Goal: Transaction & Acquisition: Purchase product/service

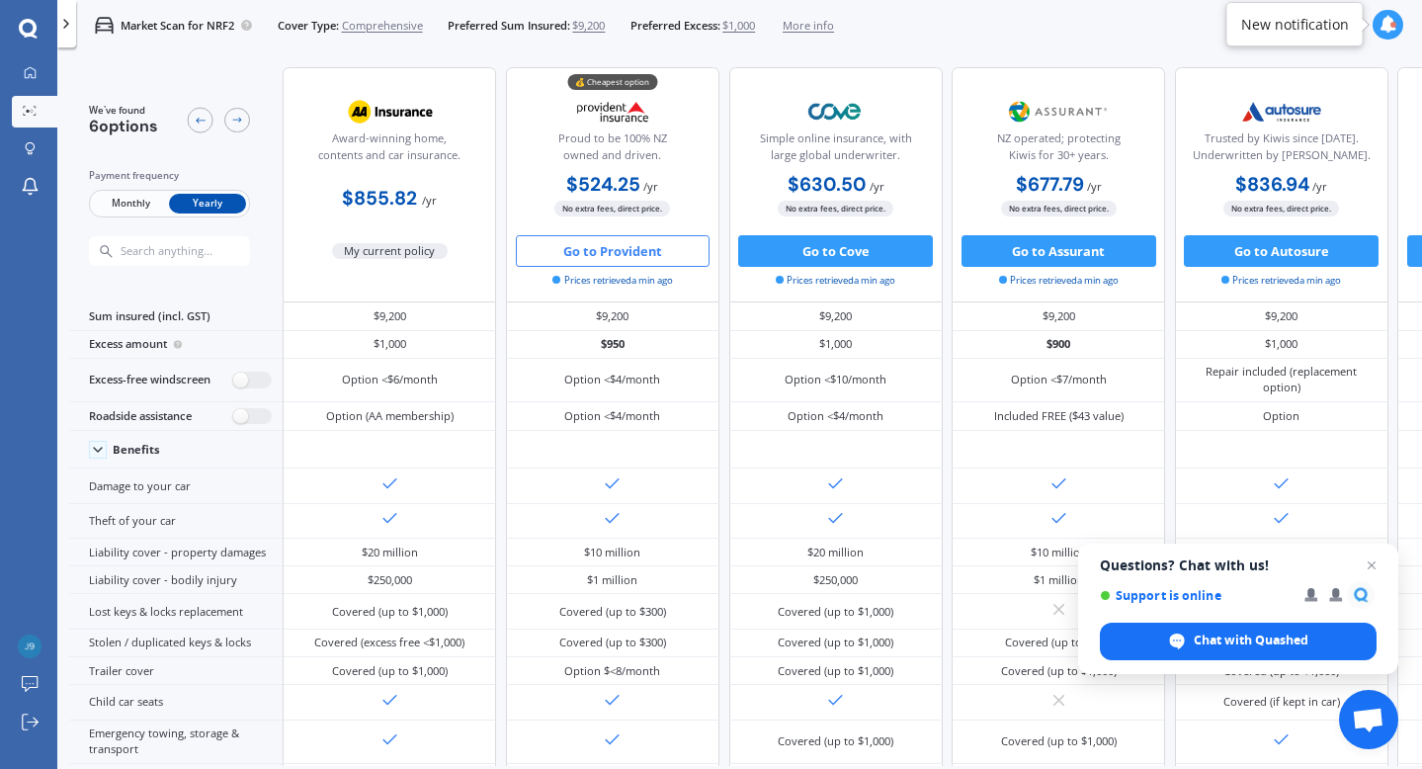
click at [625, 249] on button "Go to Provident" at bounding box center [613, 251] width 195 height 32
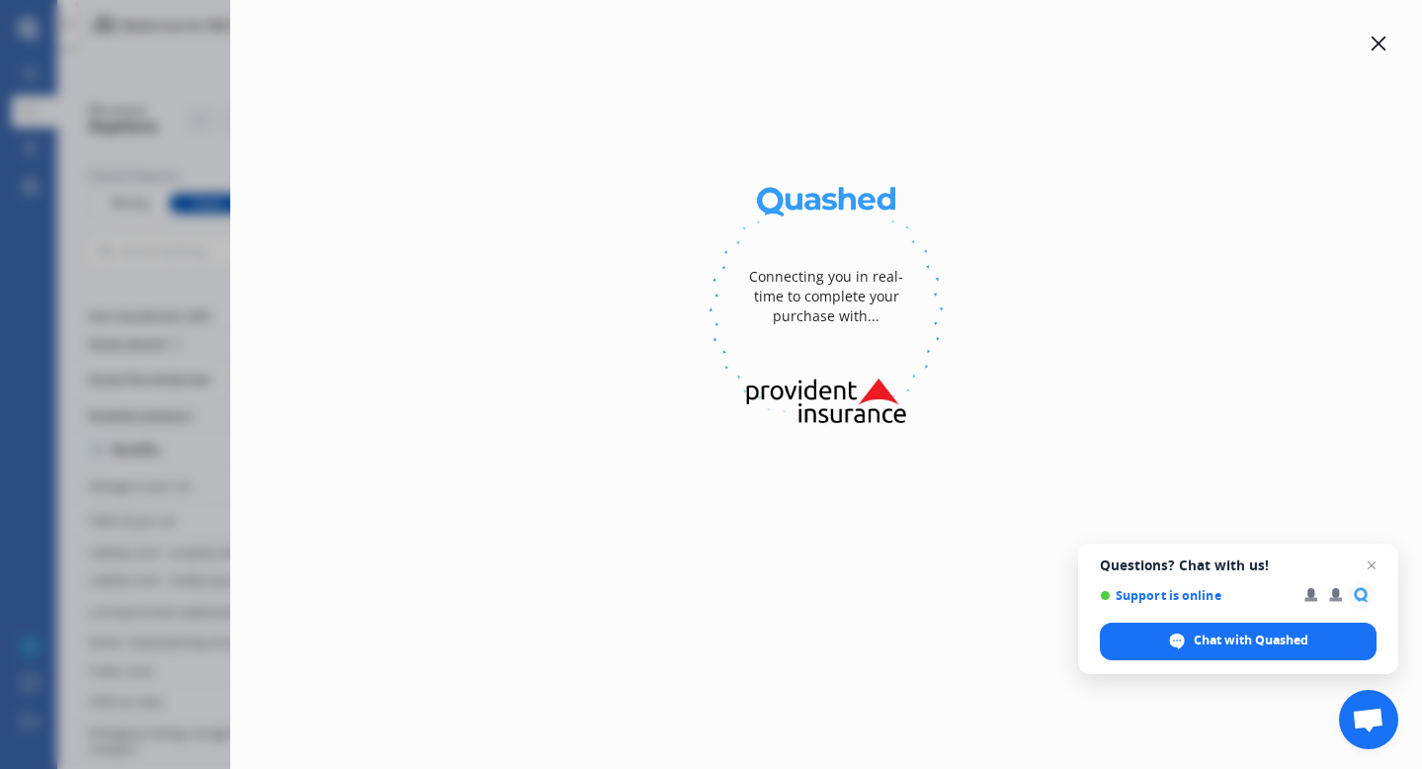
select select "full"
select select "[STREET_ADDRESS]"
select select "TOYOTA"
select select "AQUA"
select select "NO"
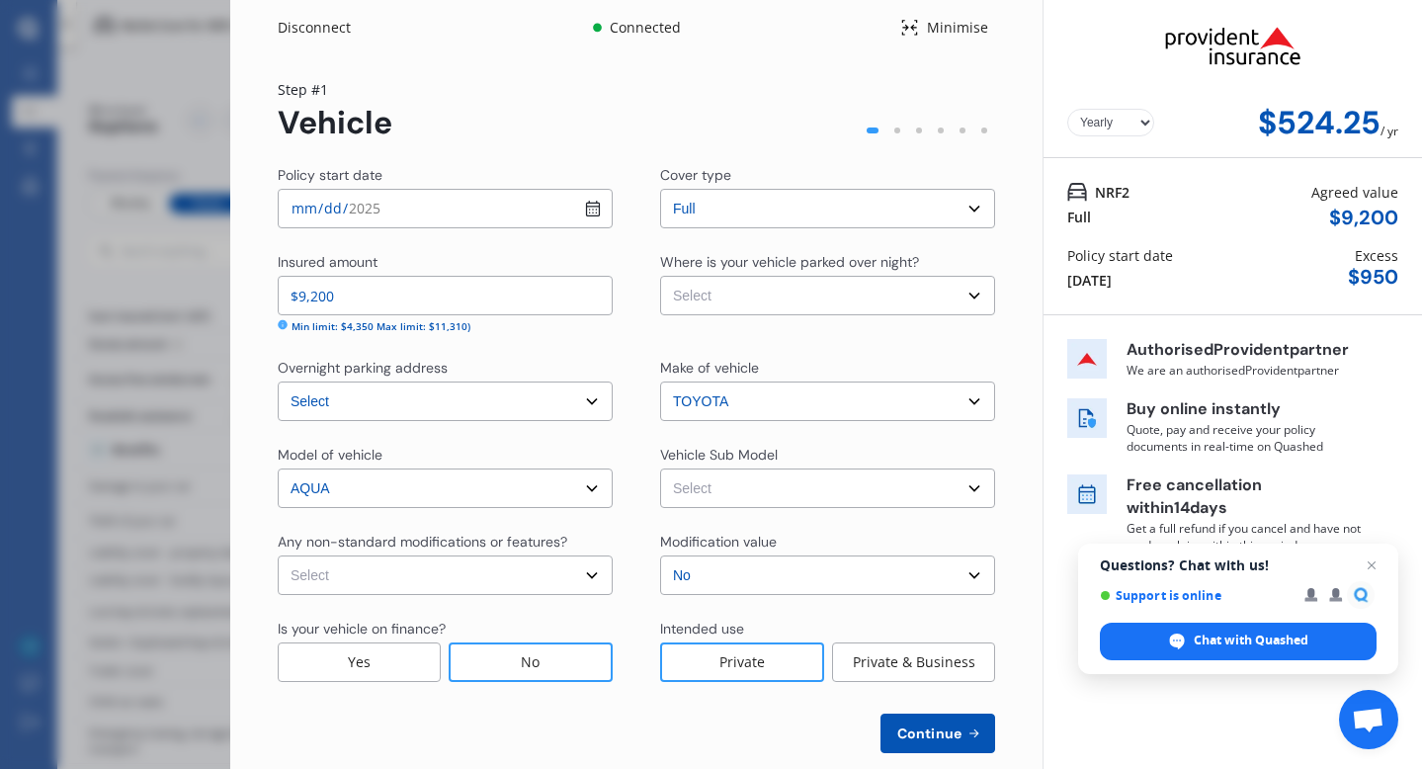
click at [592, 573] on select "Select None [MEDICAL_DATA] System(NOS) Roll Cage Full Racing Harness" at bounding box center [445, 575] width 335 height 40
select select "none"
click at [278, 555] on select "Select None [MEDICAL_DATA] System(NOS) Roll Cage Full Racing Harness" at bounding box center [445, 575] width 335 height 40
click at [971, 298] on select "Select Garage (fully enclosed) Off Street Parking Other" at bounding box center [827, 296] width 335 height 40
select select "OFF-STREET"
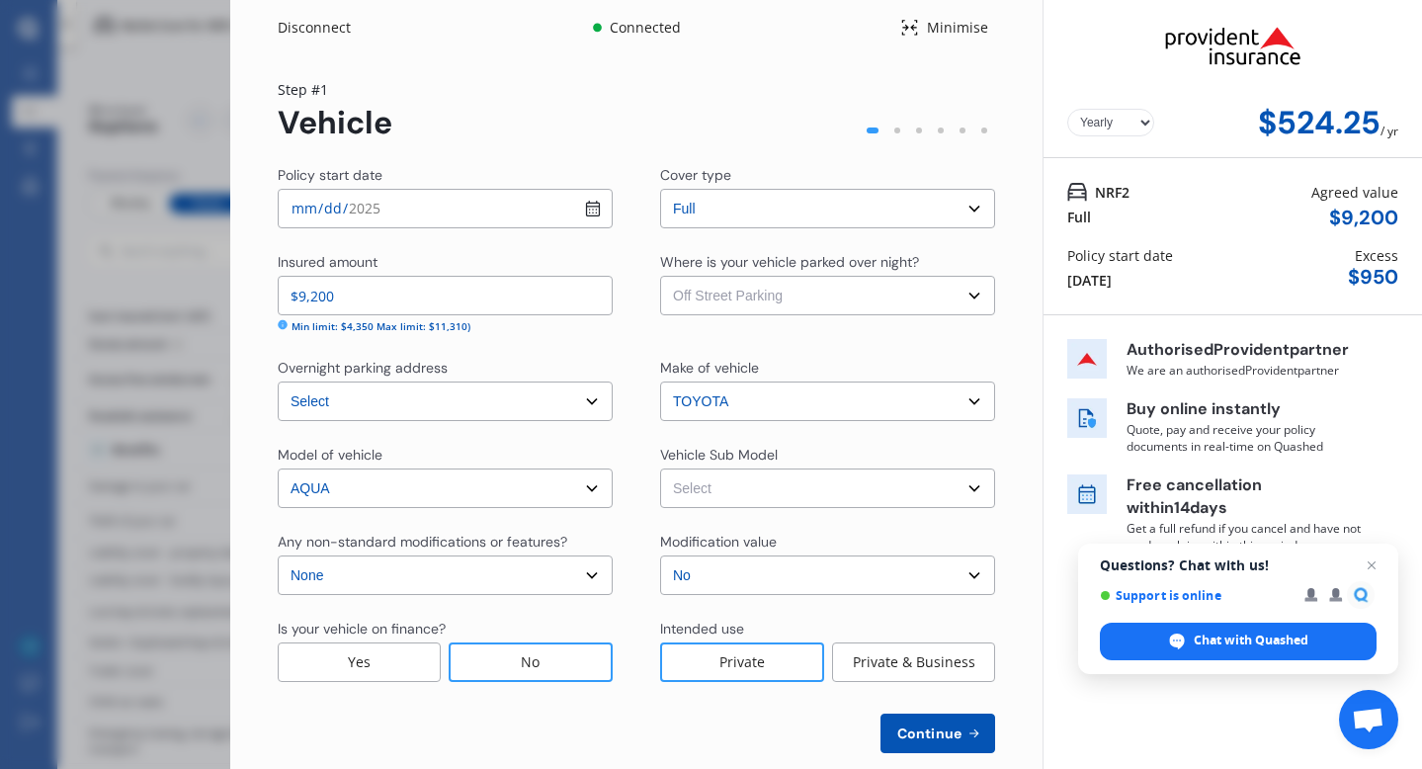
click at [660, 276] on select "Select Garage (fully enclosed) Off Street Parking Other" at bounding box center [827, 296] width 335 height 40
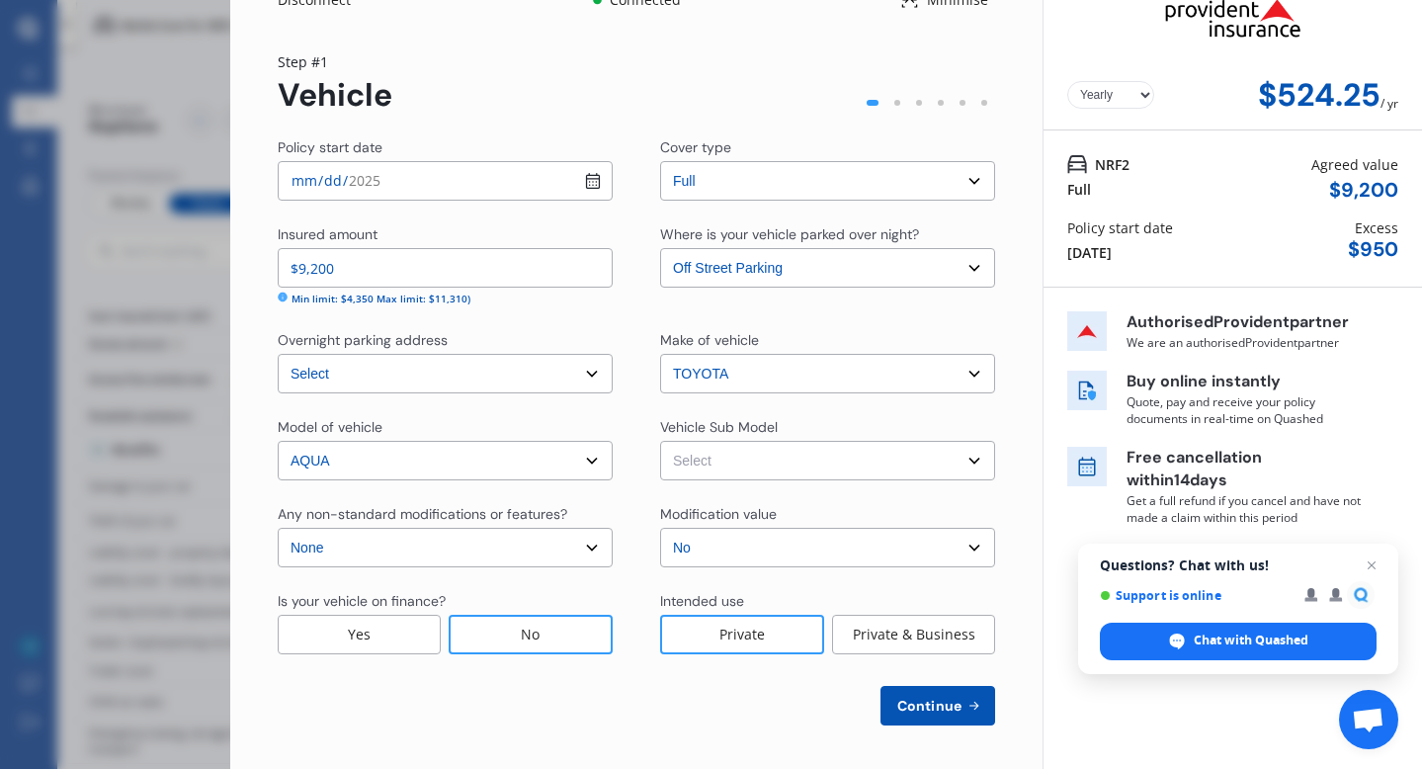
scroll to position [32, 0]
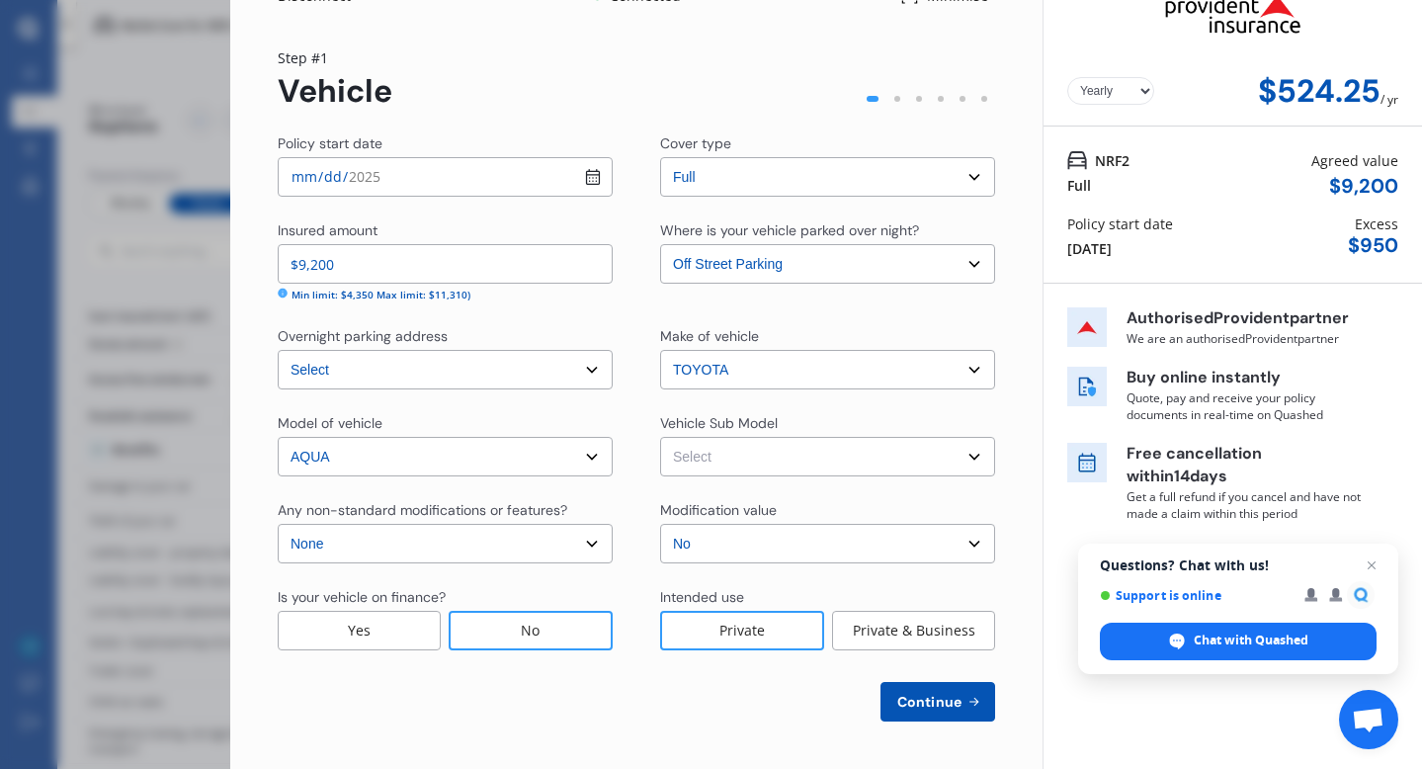
click at [524, 626] on div "No" at bounding box center [531, 631] width 164 height 40
click at [963, 454] on select "Select Aqua NHP10 L Hatchback 5dr CVT 1sp 1.5i/45kW Hybrid [IMP] Aqua NHP10 G H…" at bounding box center [827, 457] width 335 height 40
select select "NZVTOYO2013AEDY"
click at [660, 437] on select "Select Aqua NHP10 L Hatchback 5dr CVT 1sp 1.5i/45kW Hybrid [IMP] Aqua NHP10 G H…" at bounding box center [827, 457] width 335 height 40
click at [709, 634] on div "Private" at bounding box center [742, 631] width 164 height 40
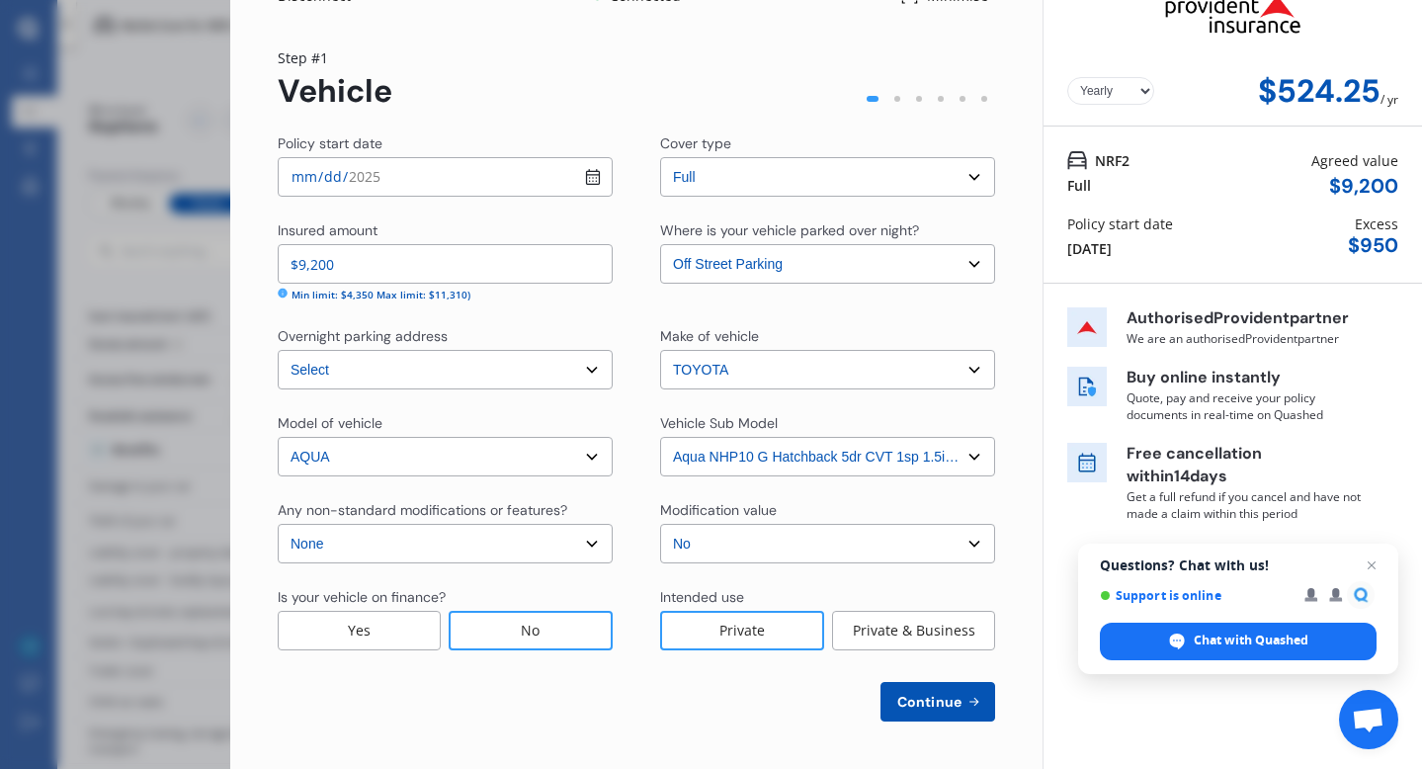
click at [930, 702] on span "Continue" at bounding box center [929, 702] width 72 height 16
select select "02"
select select "05"
select select "1966"
select select "NZ_FULL"
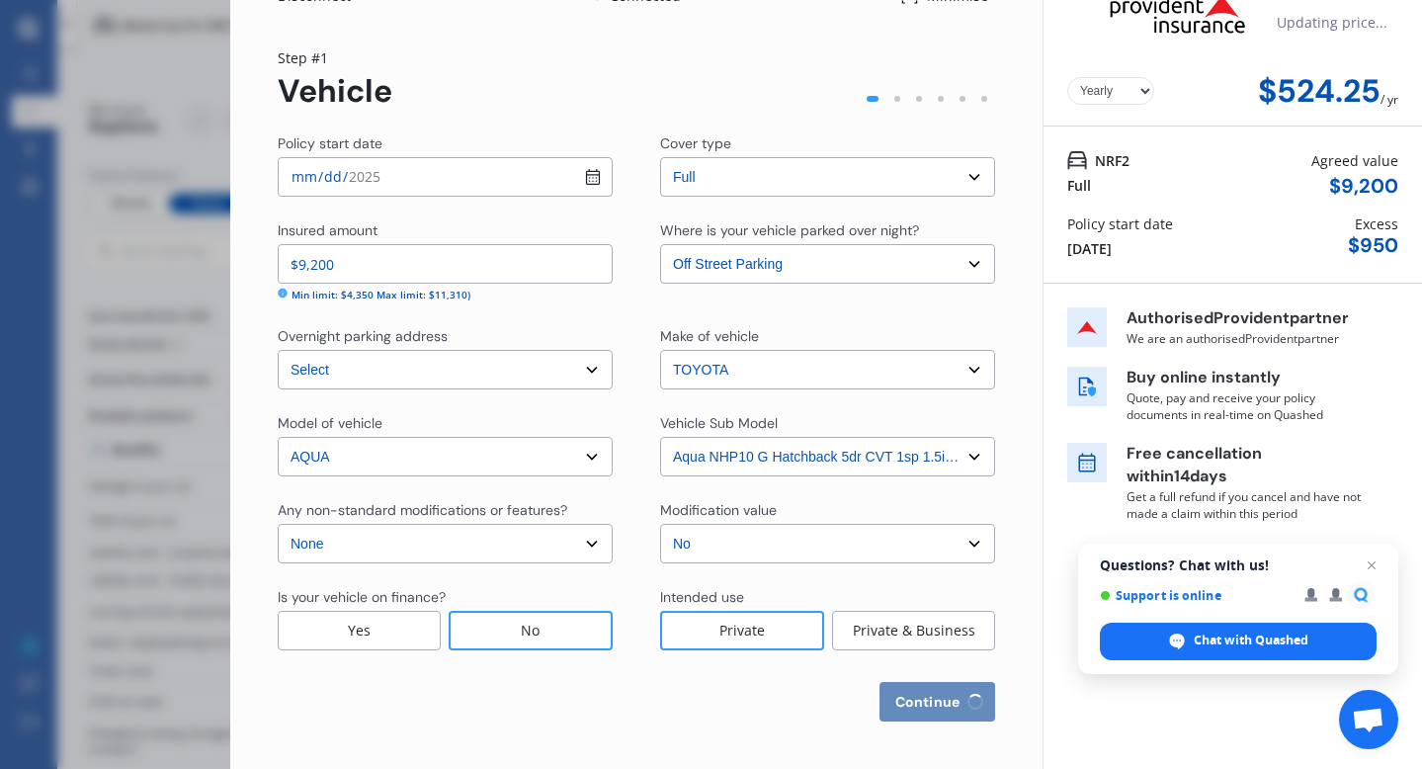
select select "0"
select select "25"
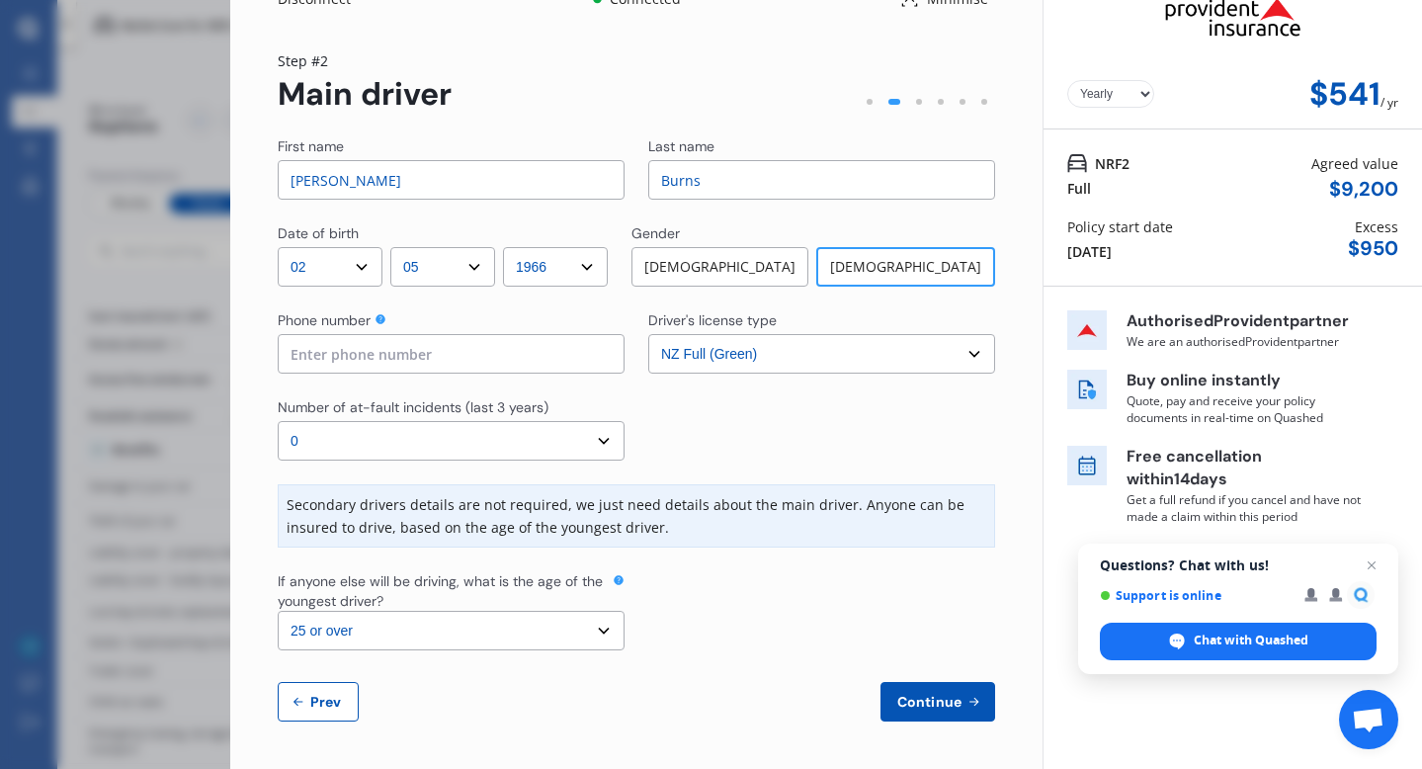
scroll to position [0, 0]
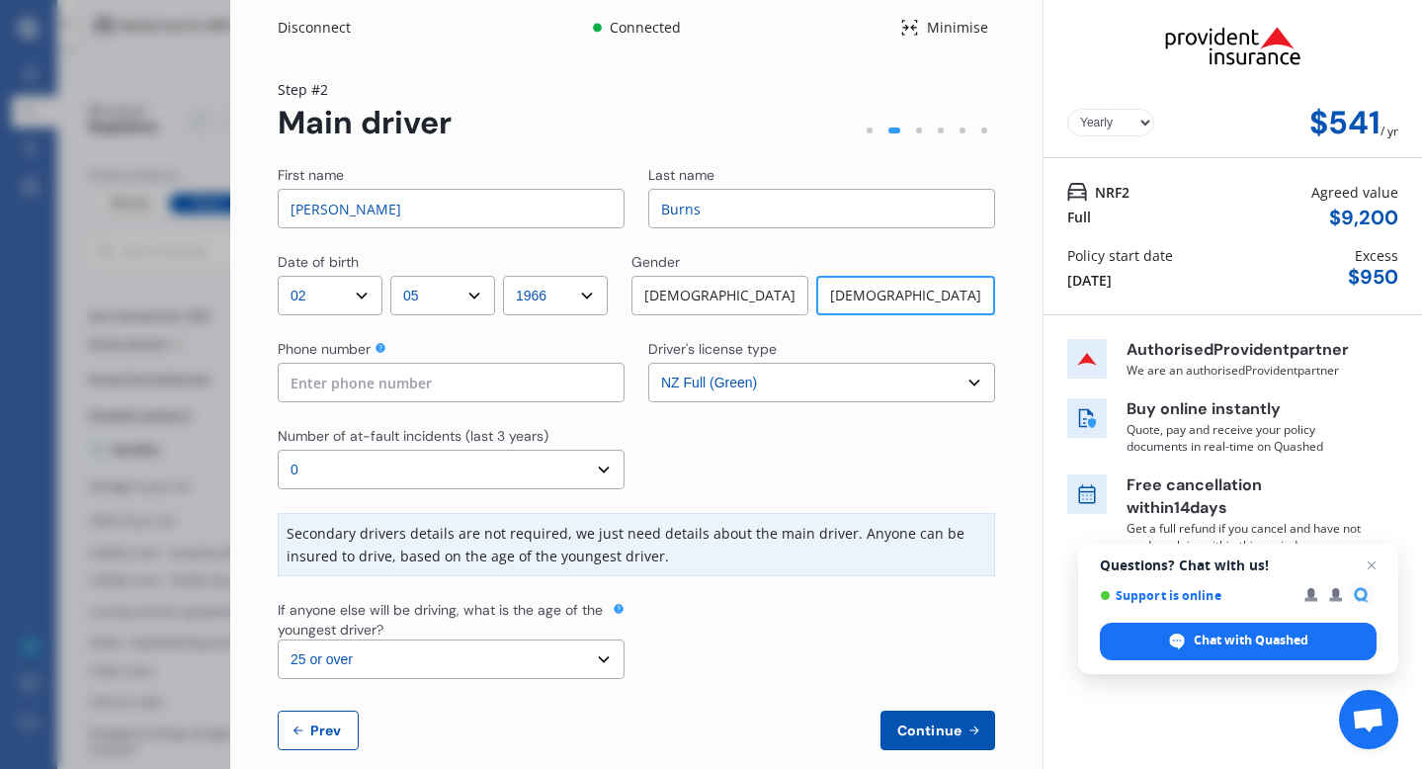
click at [546, 377] on input at bounding box center [451, 383] width 347 height 40
type input "02102600423"
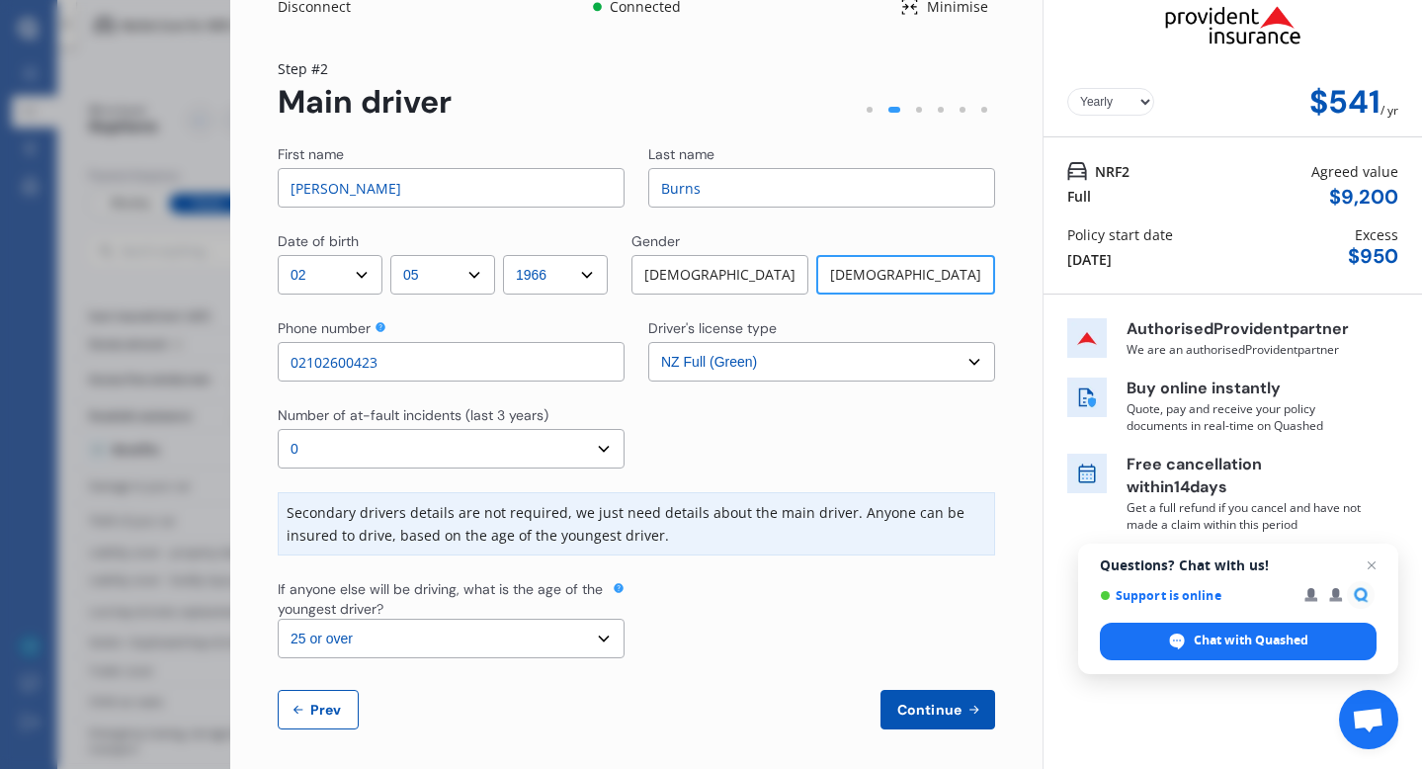
scroll to position [29, 0]
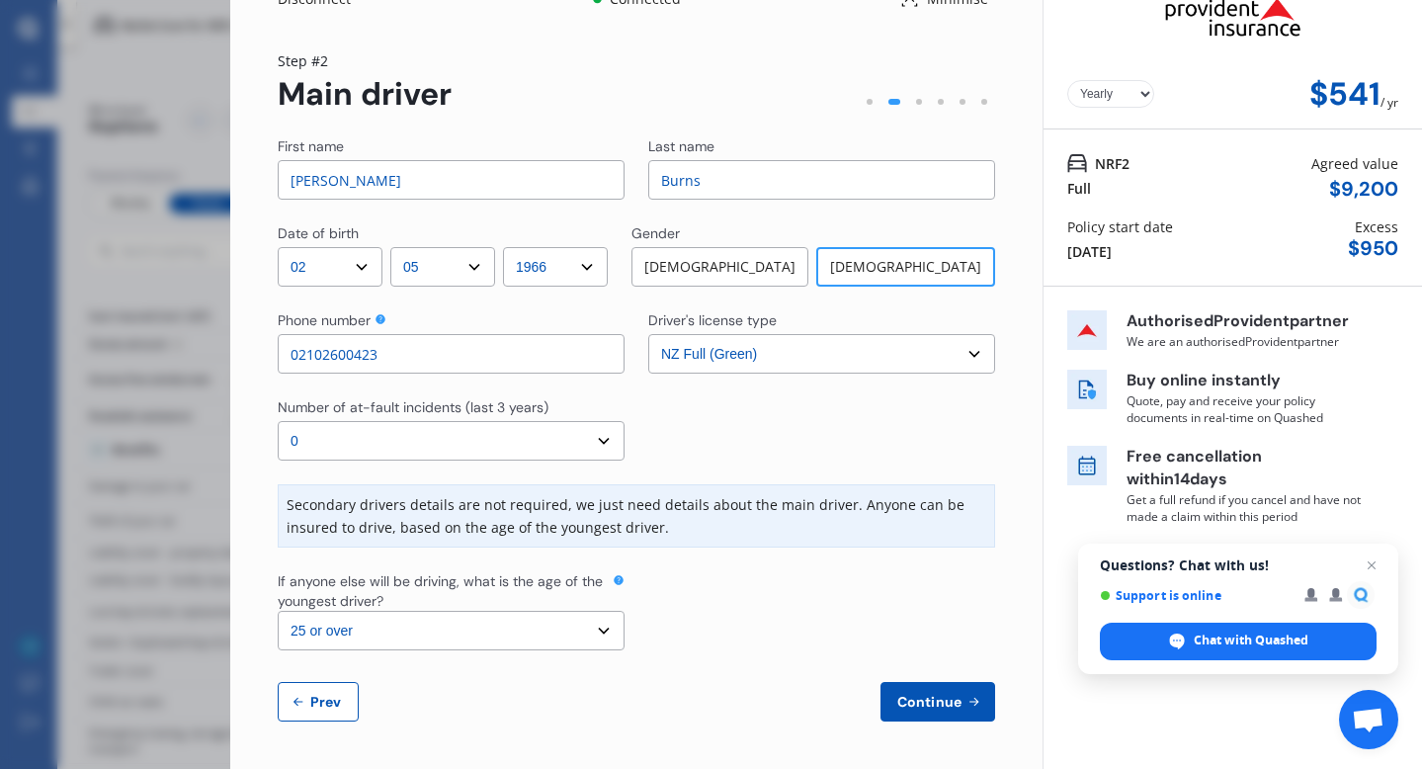
click at [604, 628] on select "Select the age of the youngest driver. 16 17 18 19 20 21 22 23 24 25 or over" at bounding box center [451, 631] width 347 height 40
click at [901, 701] on span "Continue" at bounding box center [929, 702] width 72 height 16
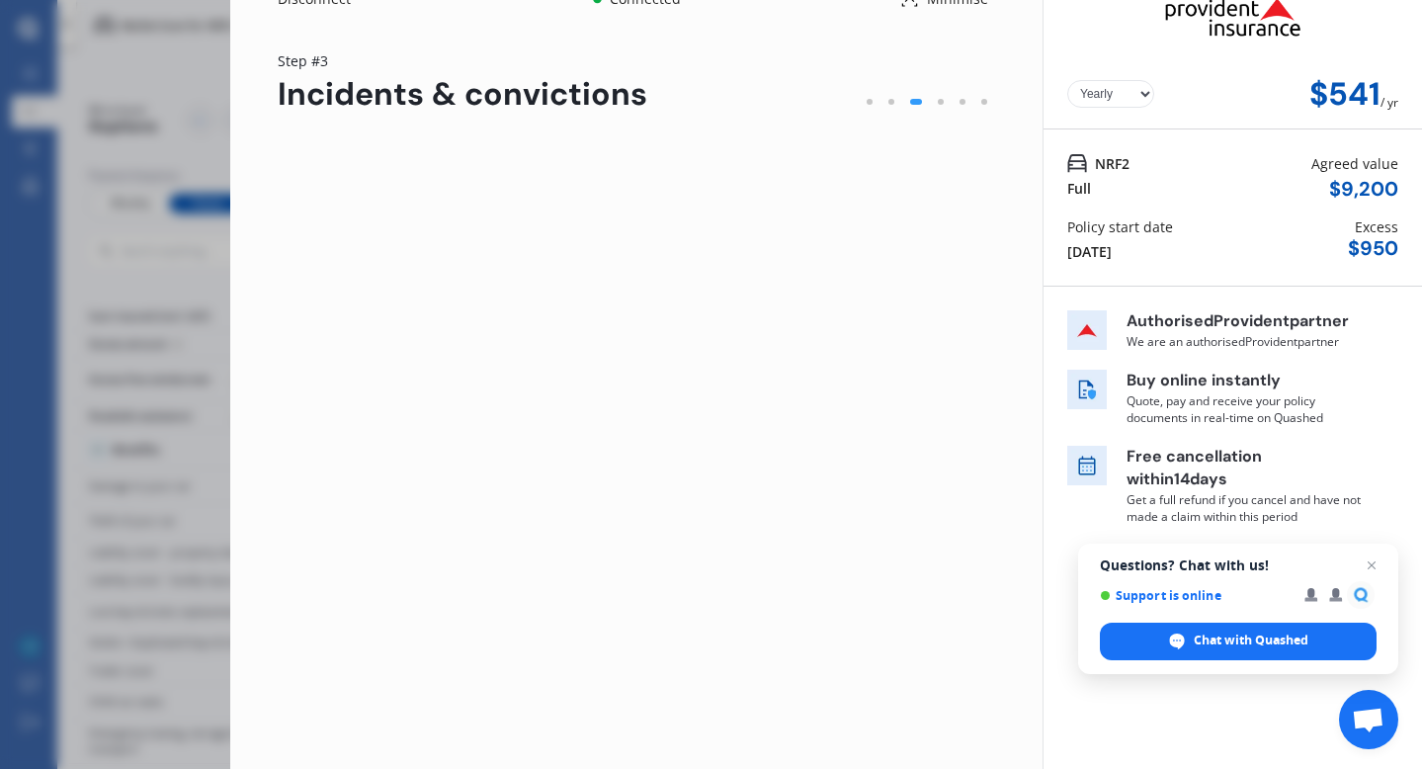
scroll to position [0, 0]
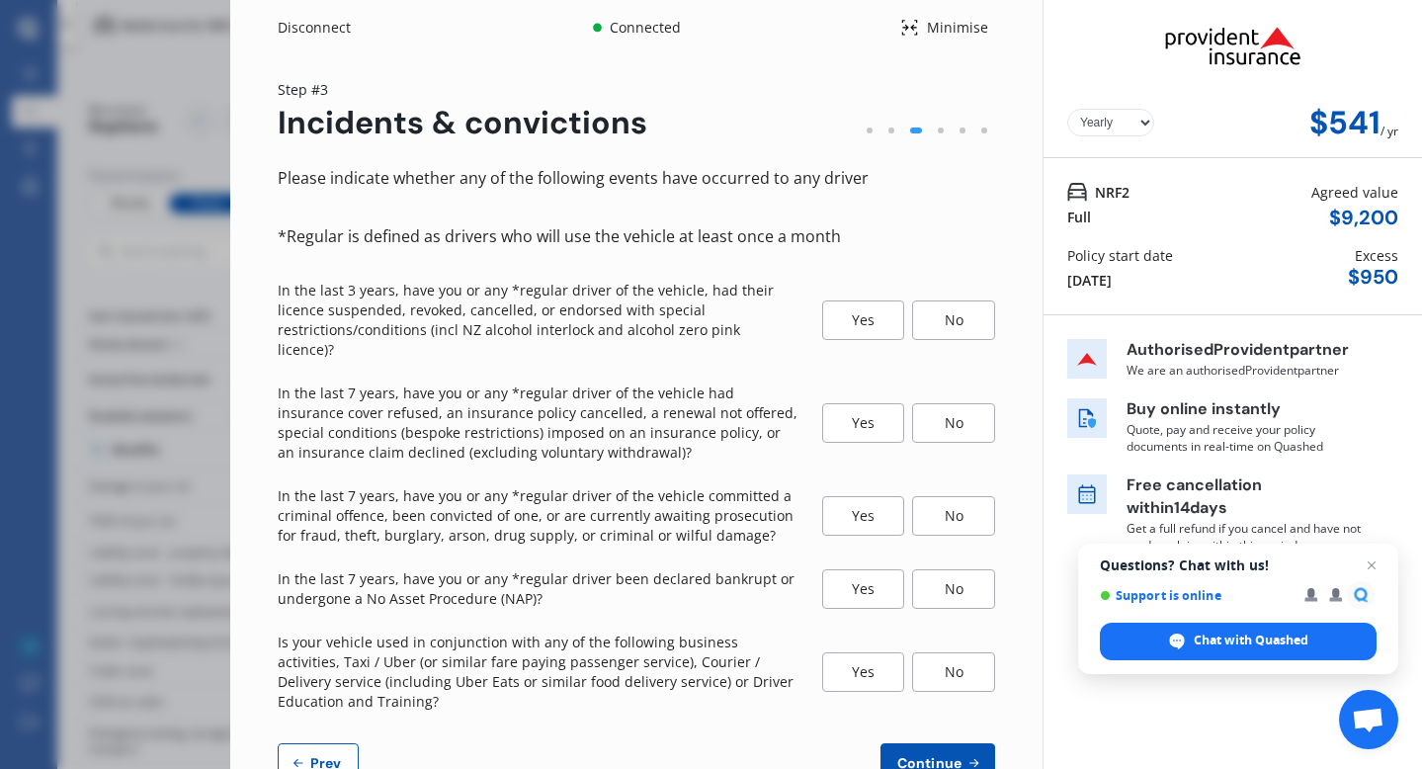
click at [320, 743] on button "Prev" at bounding box center [318, 763] width 81 height 40
select select "02"
select select "05"
select select "1966"
select select "NZ_FULL"
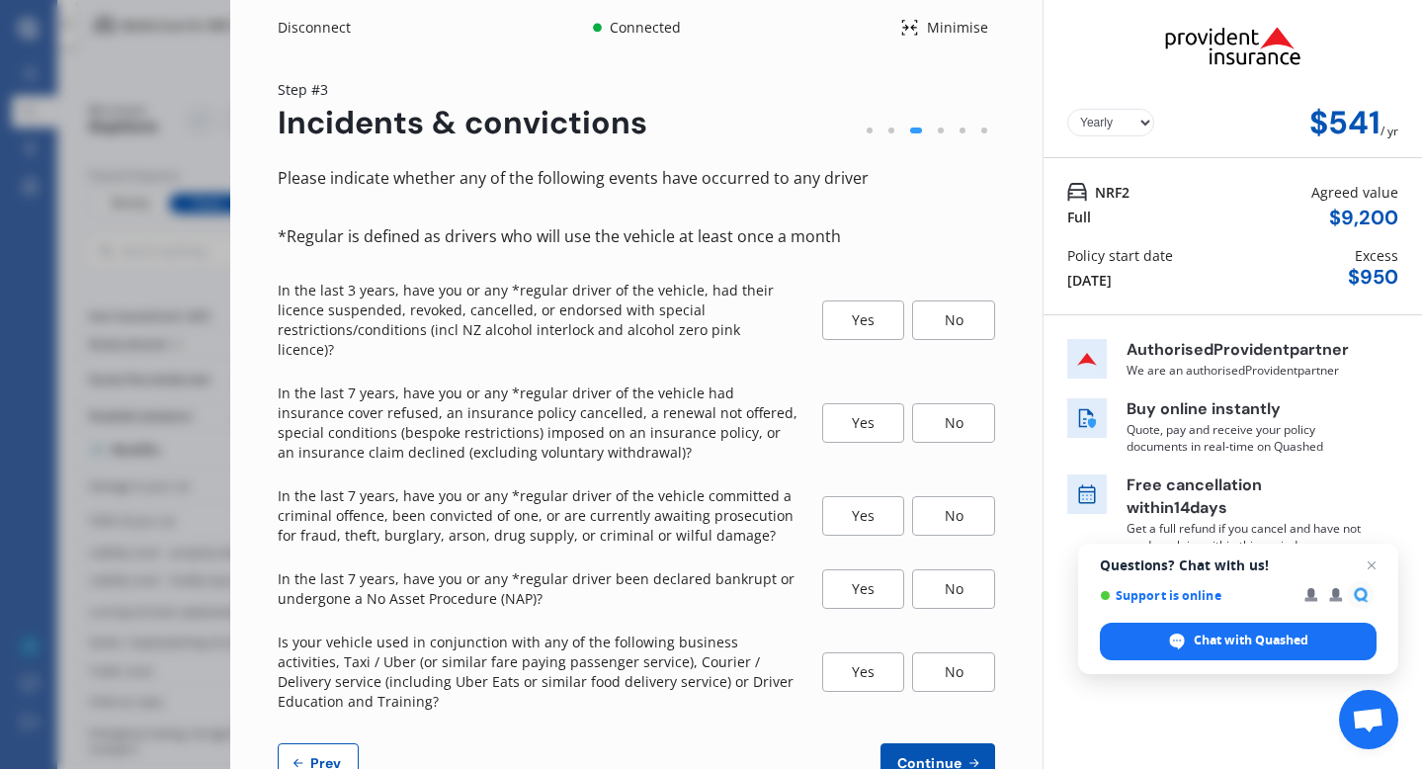
select select "0"
select select "25"
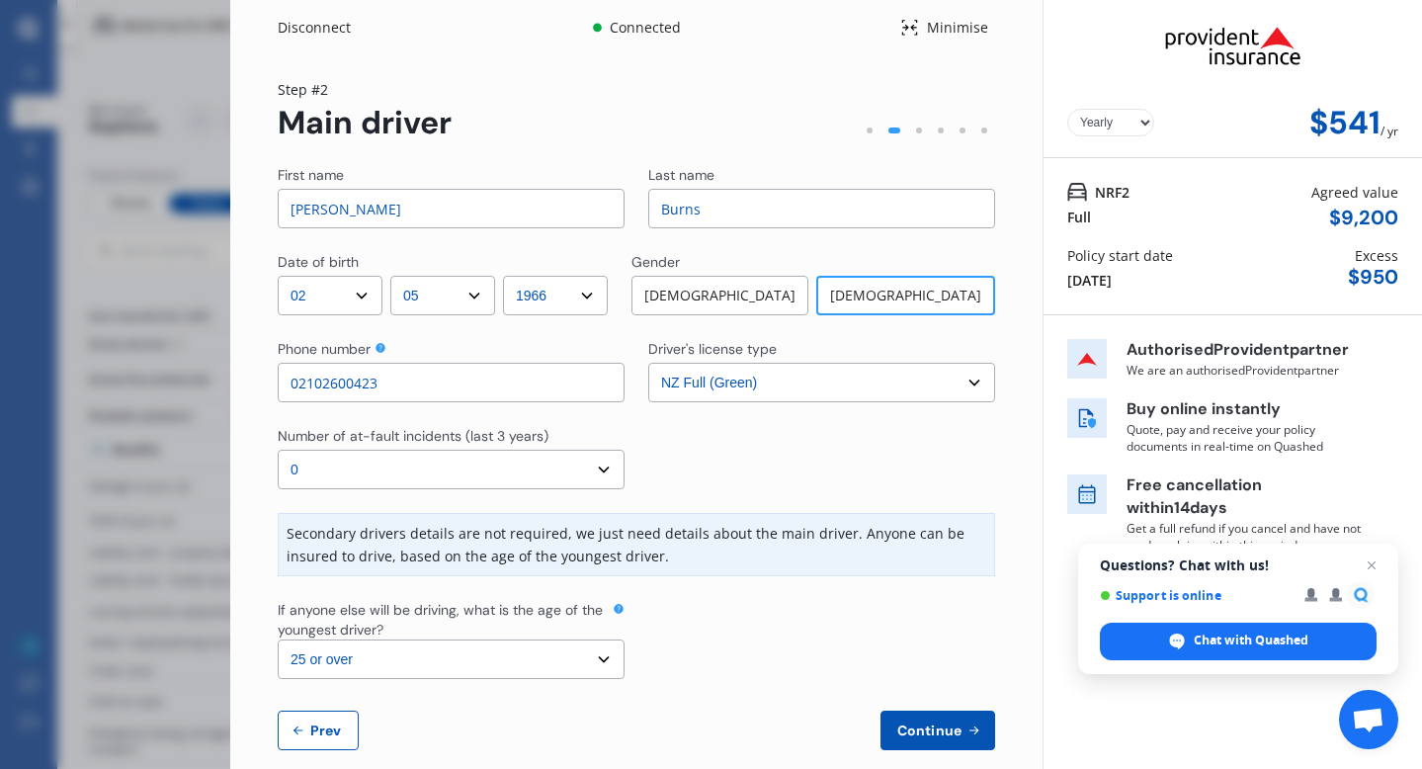
click at [320, 730] on span "Prev" at bounding box center [326, 730] width 40 height 16
select select "full"
select select "OFF-STREET"
select select "[STREET_ADDRESS]"
select select "TOYOTA"
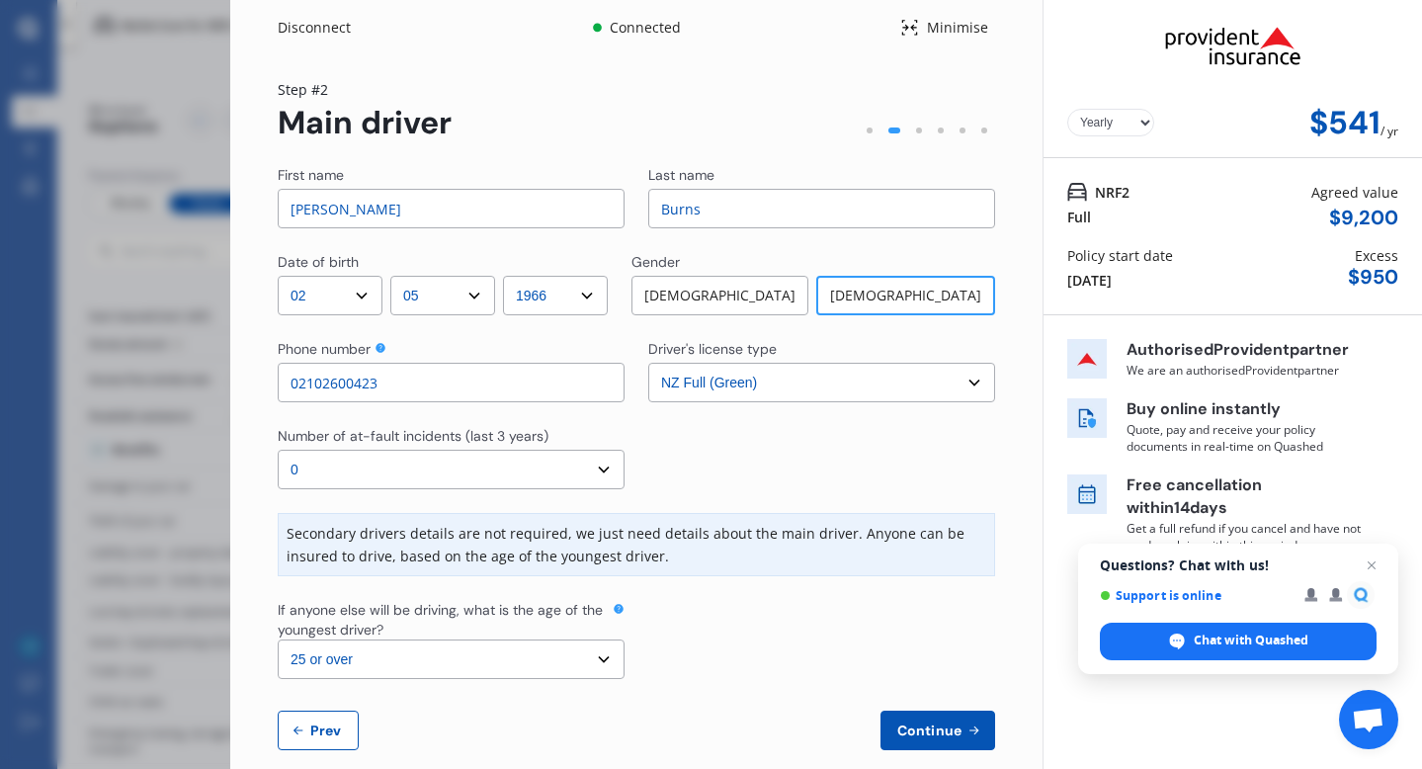
select select "AQUA"
select select "NZVTOYO2013AEDY"
select select "none"
select select "NO"
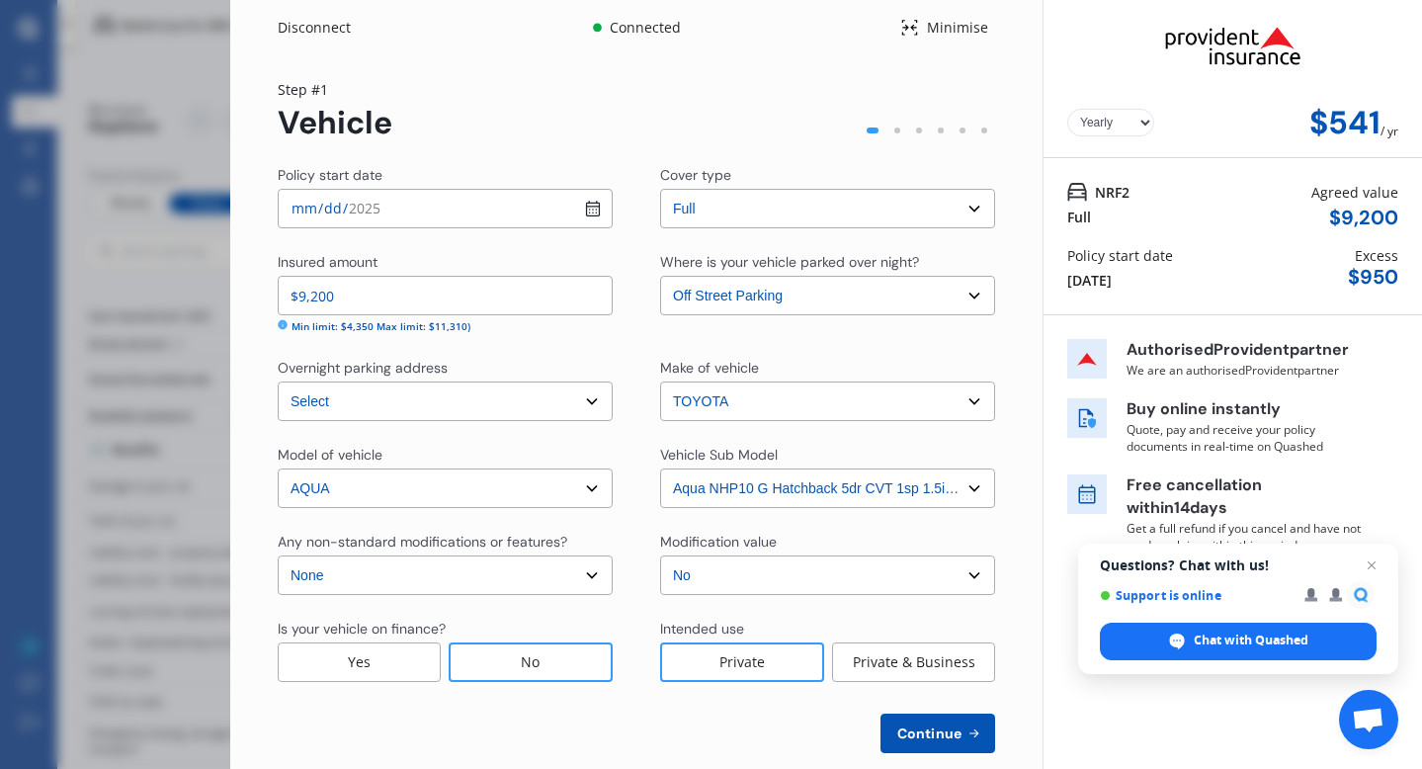
click at [969, 297] on select "Select Garage (fully enclosed) Off Street Parking Other" at bounding box center [827, 296] width 335 height 40
select select "GARAGE"
click at [660, 276] on select "Select Garage (fully enclosed) Off Street Parking Other" at bounding box center [827, 296] width 335 height 40
click at [908, 721] on button "Continue" at bounding box center [937, 733] width 115 height 40
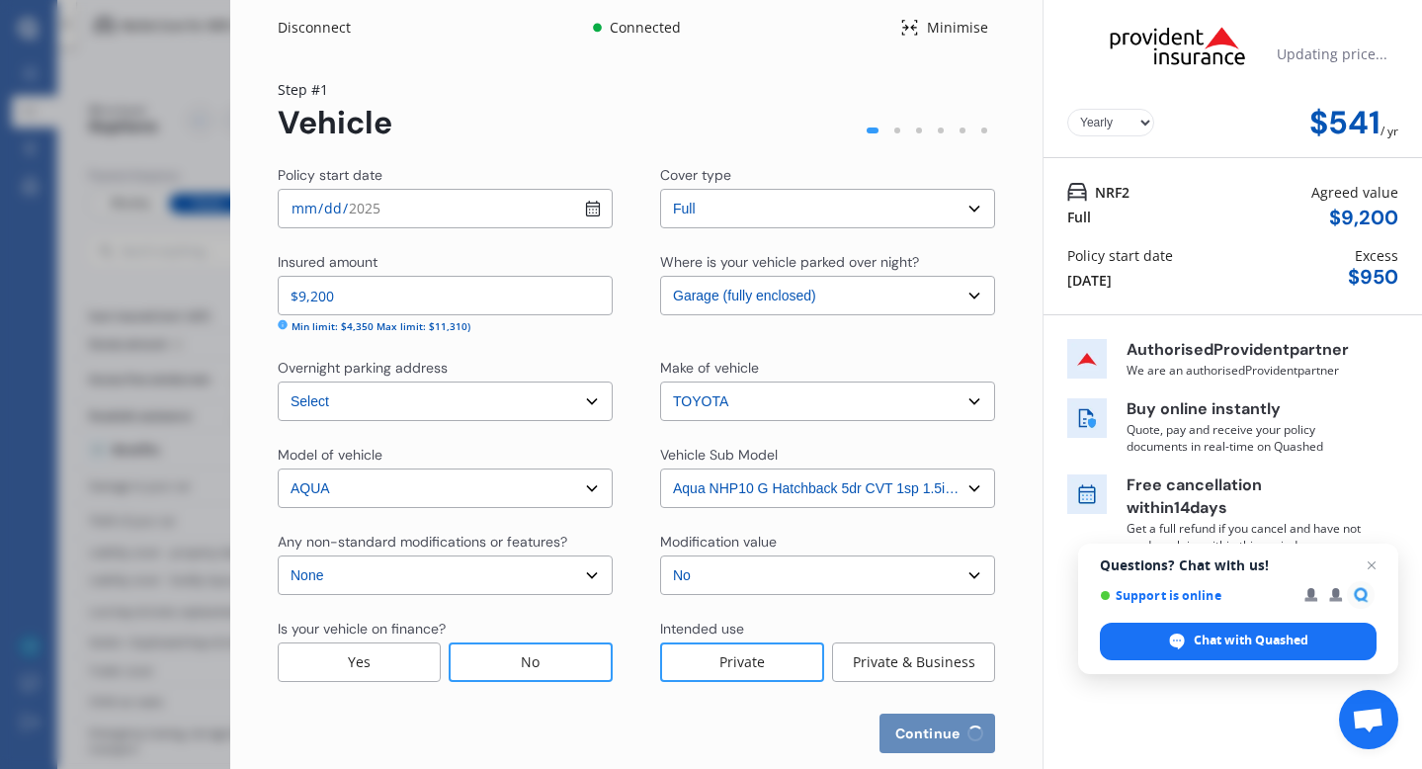
select select "02"
select select "05"
select select "1966"
select select "NZ_FULL"
select select "0"
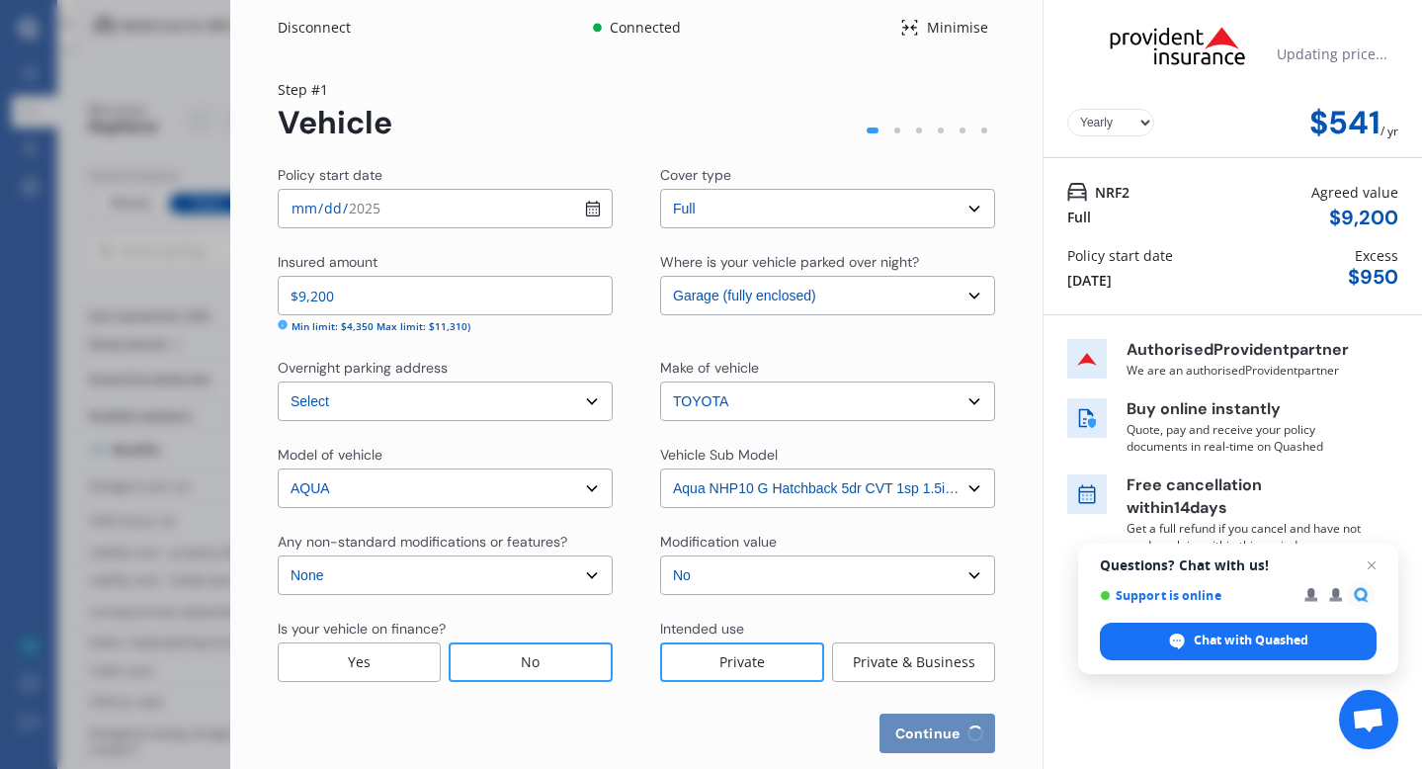
select select "25"
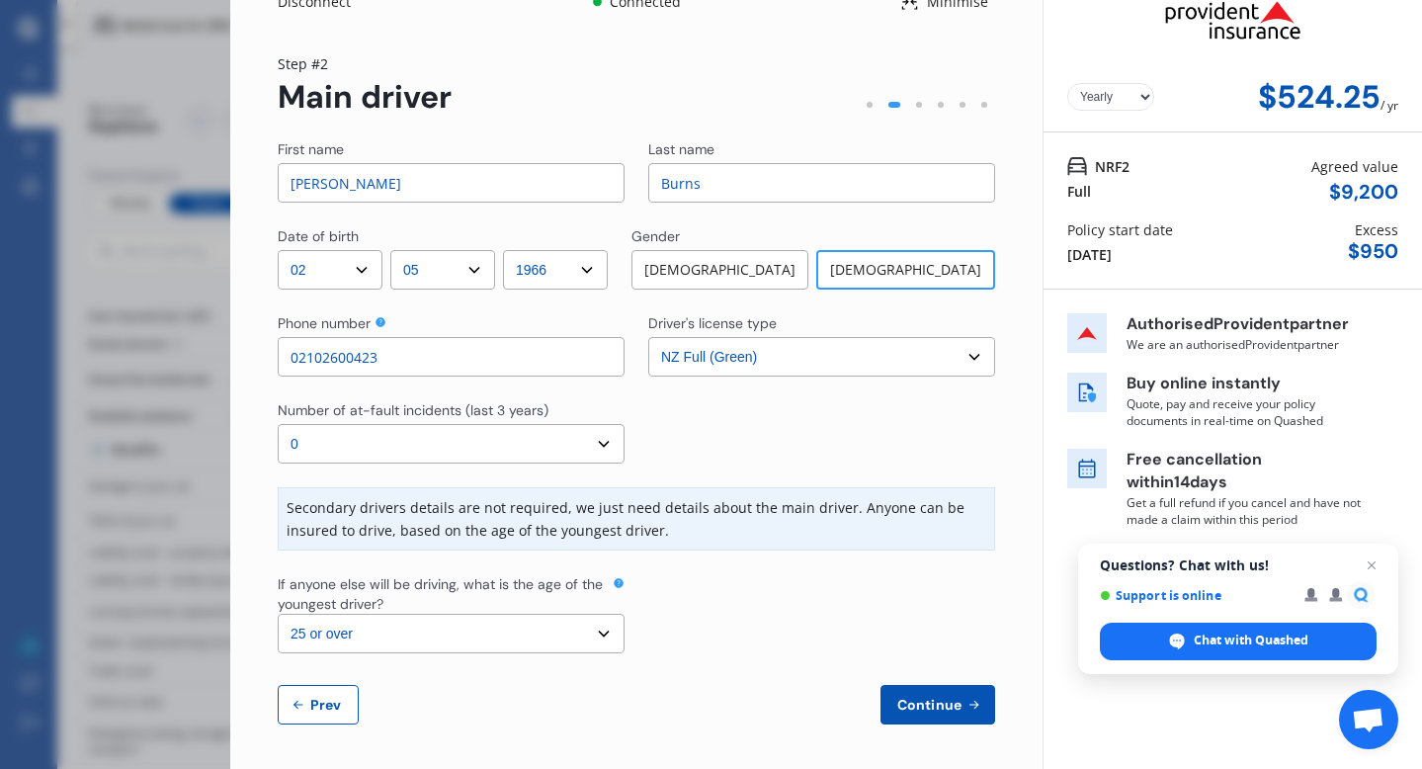
scroll to position [29, 0]
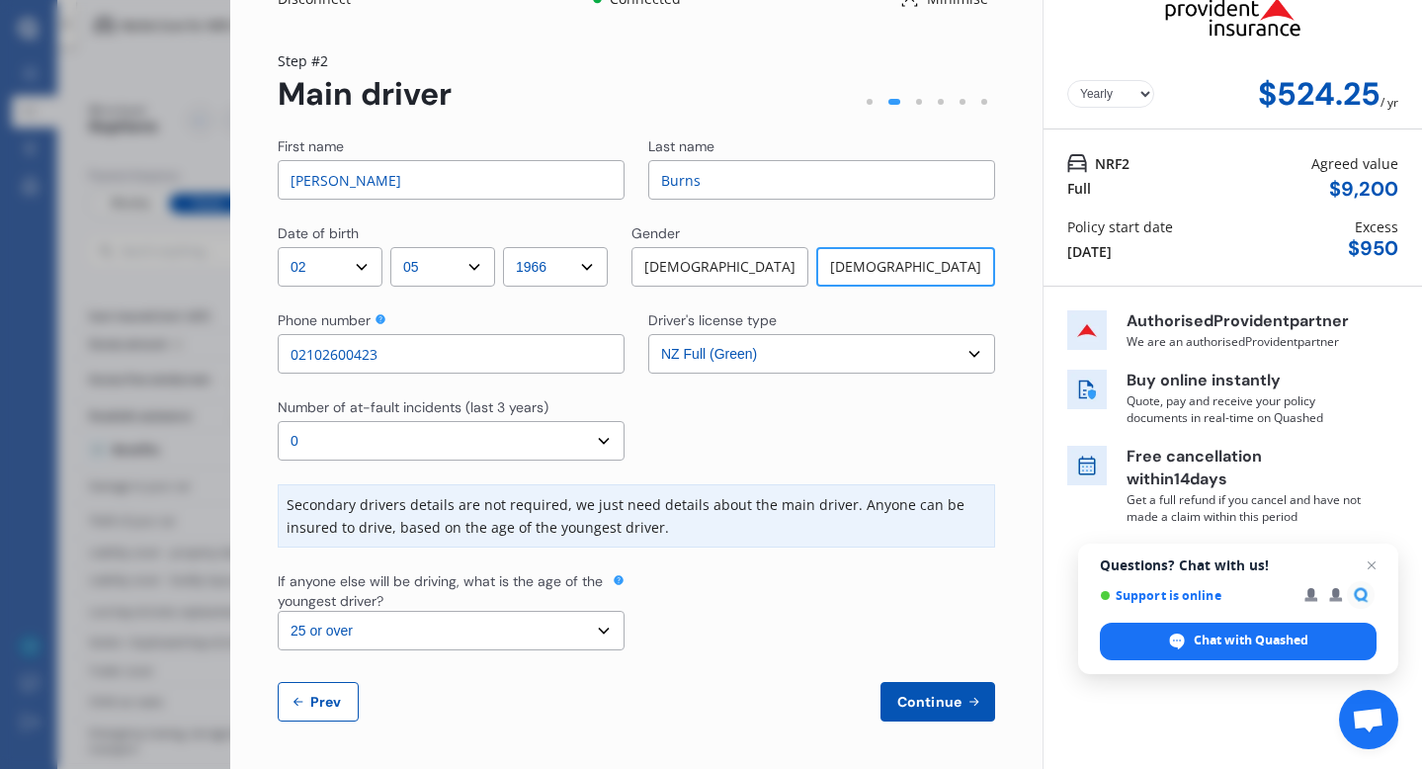
click at [906, 706] on span "Continue" at bounding box center [929, 702] width 72 height 16
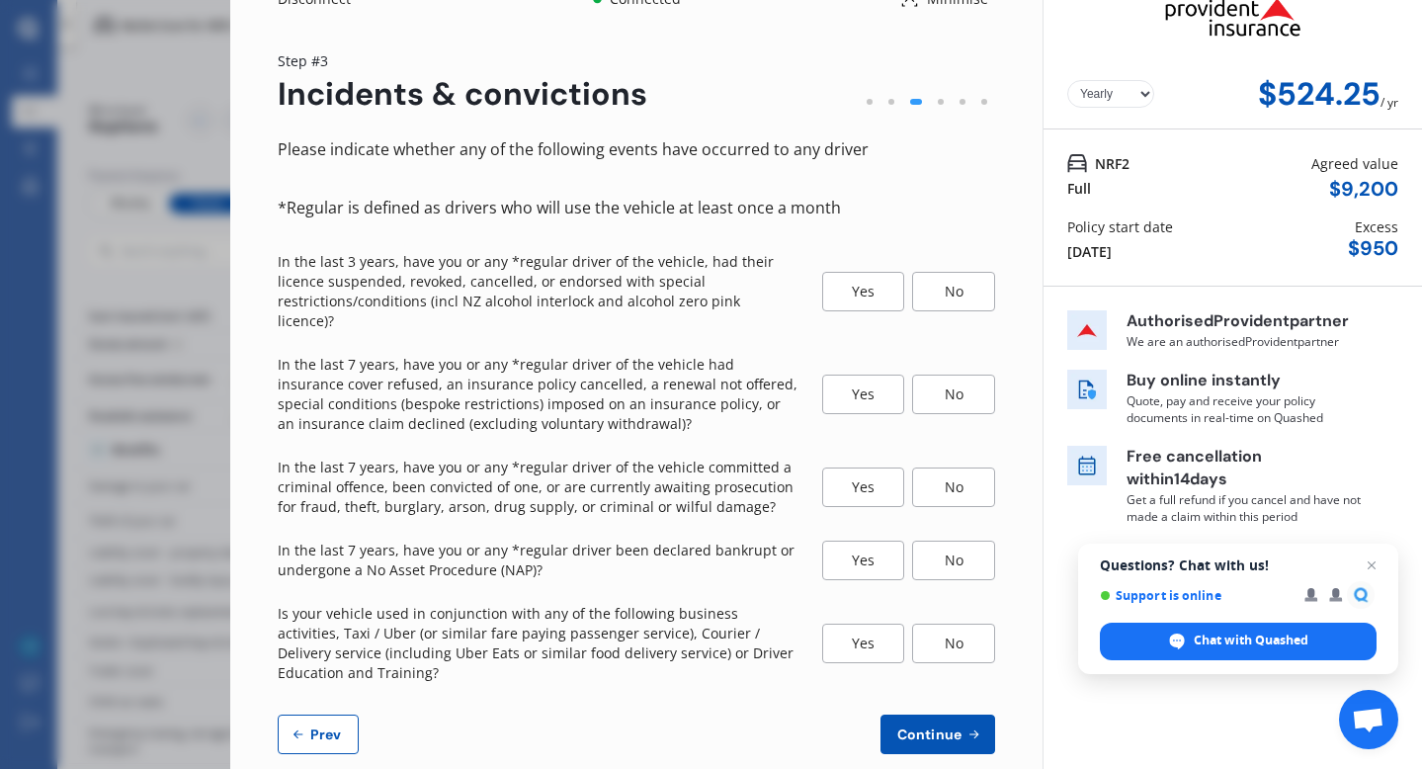
scroll to position [0, 0]
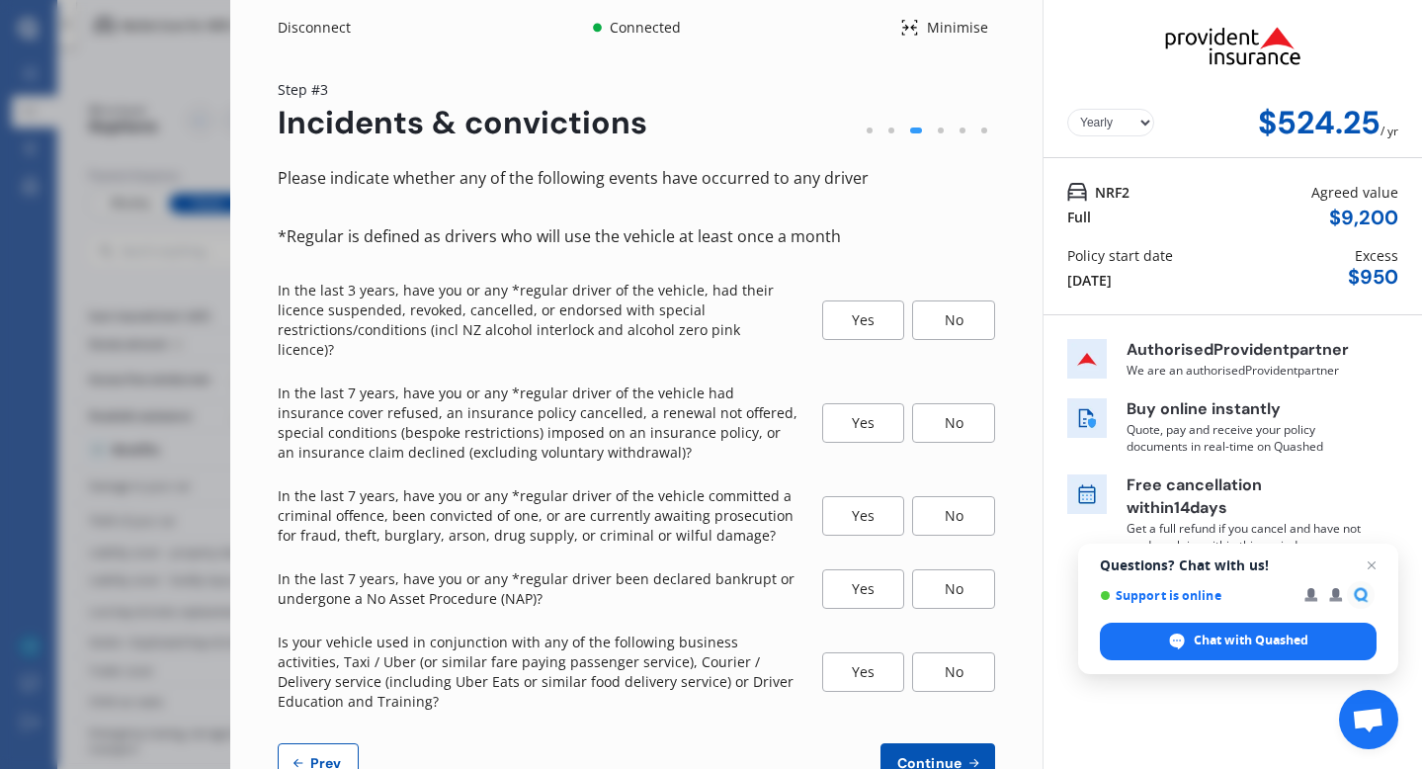
click at [332, 743] on button "Prev" at bounding box center [318, 763] width 81 height 40
select select "02"
select select "05"
select select "1966"
select select "NZ_FULL"
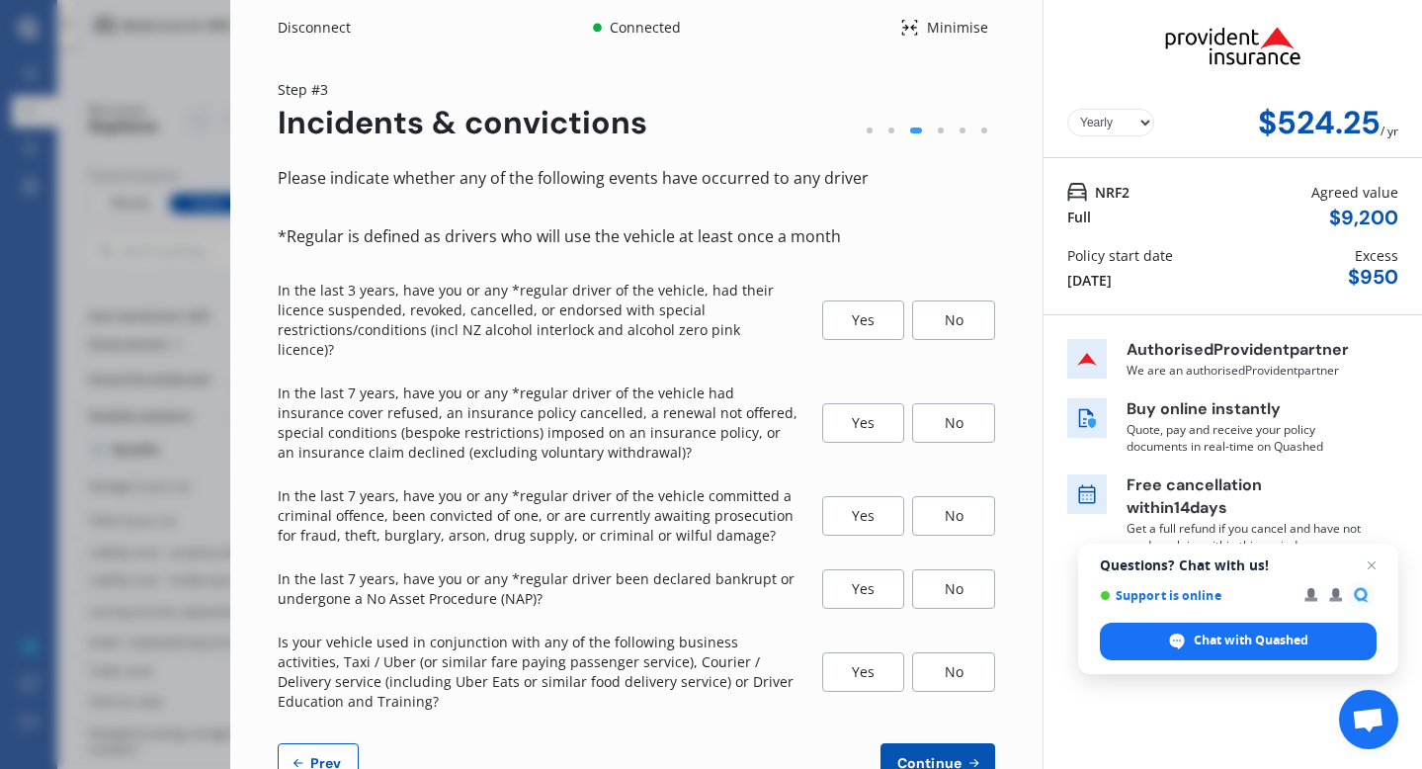
select select "0"
select select "25"
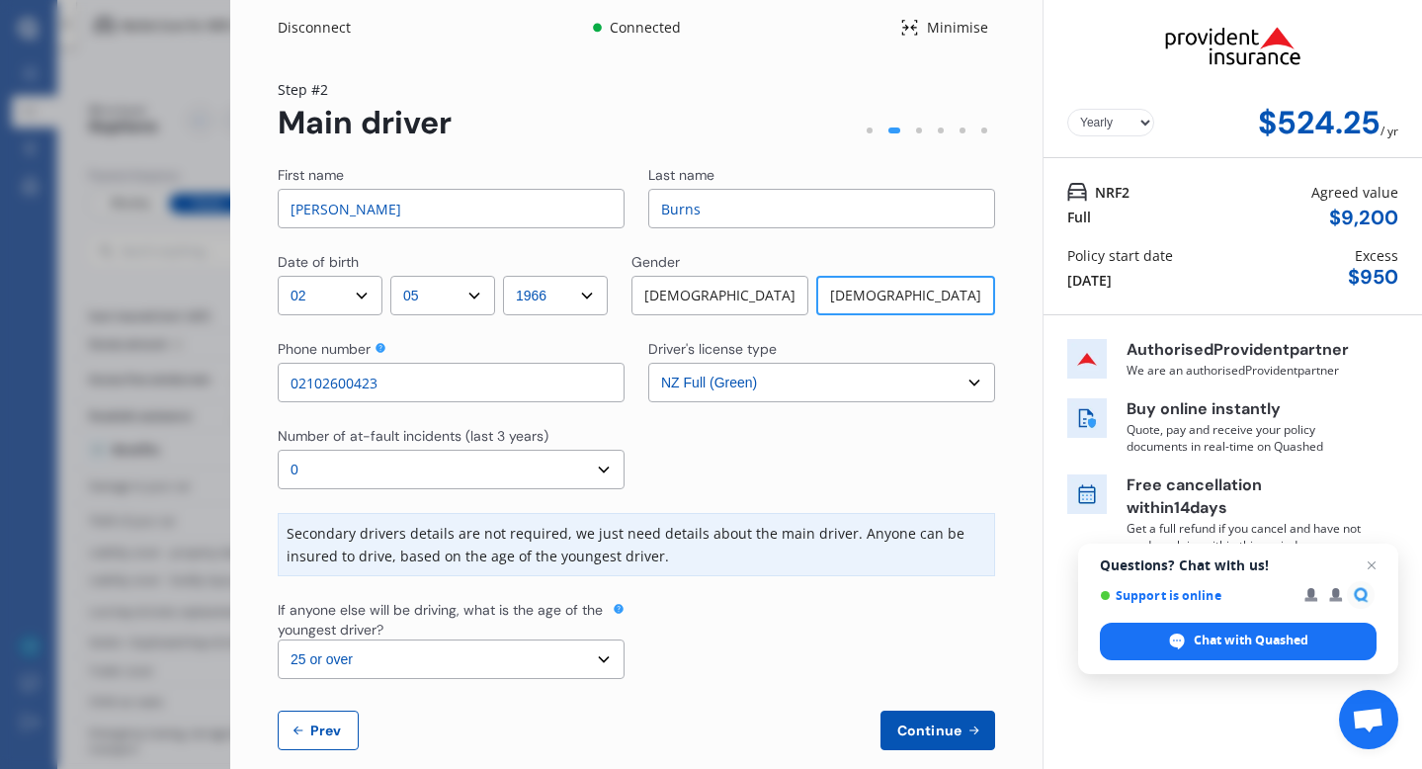
scroll to position [29, 0]
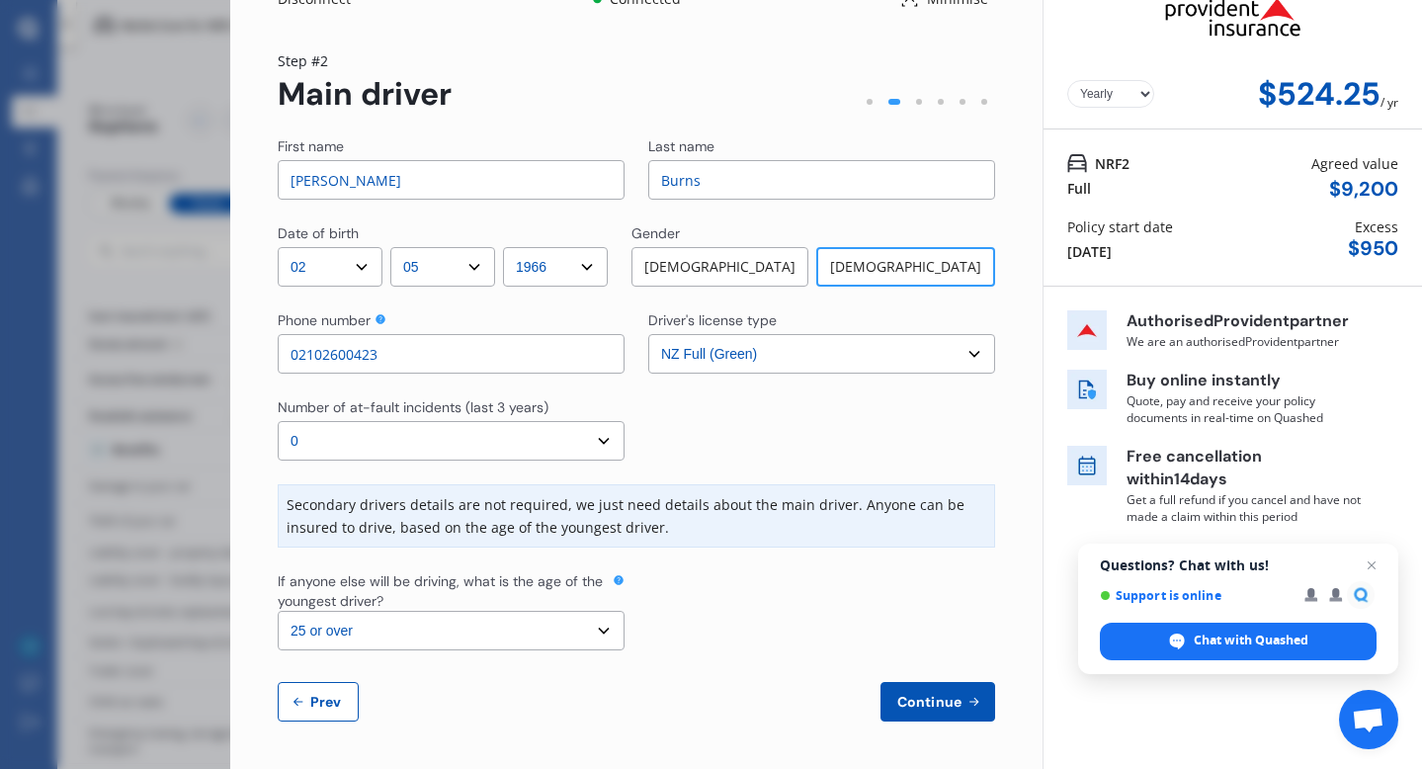
click at [330, 688] on button "Prev" at bounding box center [318, 702] width 81 height 40
select select "full"
select select "GARAGE"
select select "[STREET_ADDRESS]"
select select "TOYOTA"
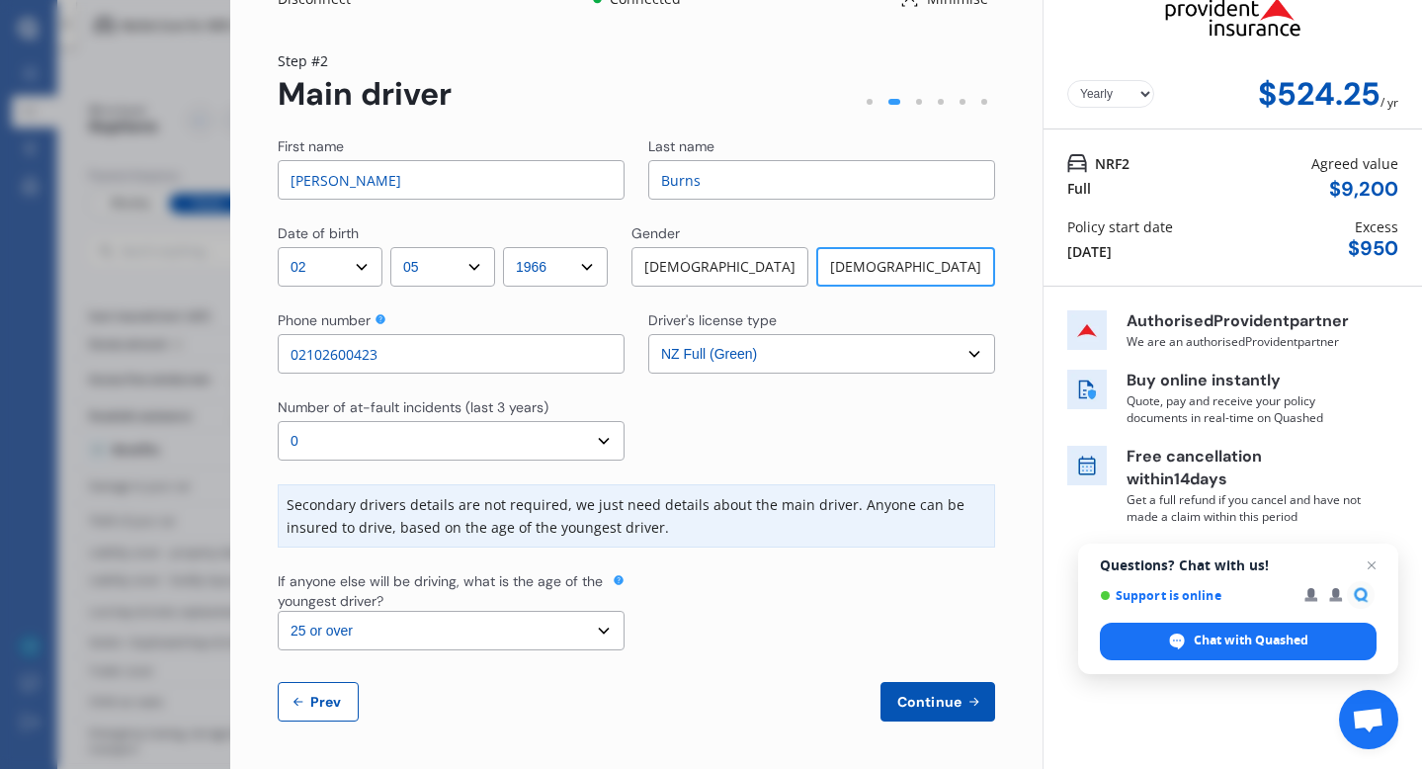
select select "AQUA"
select select "NZVTOYO2013AEDY"
select select "none"
select select "NO"
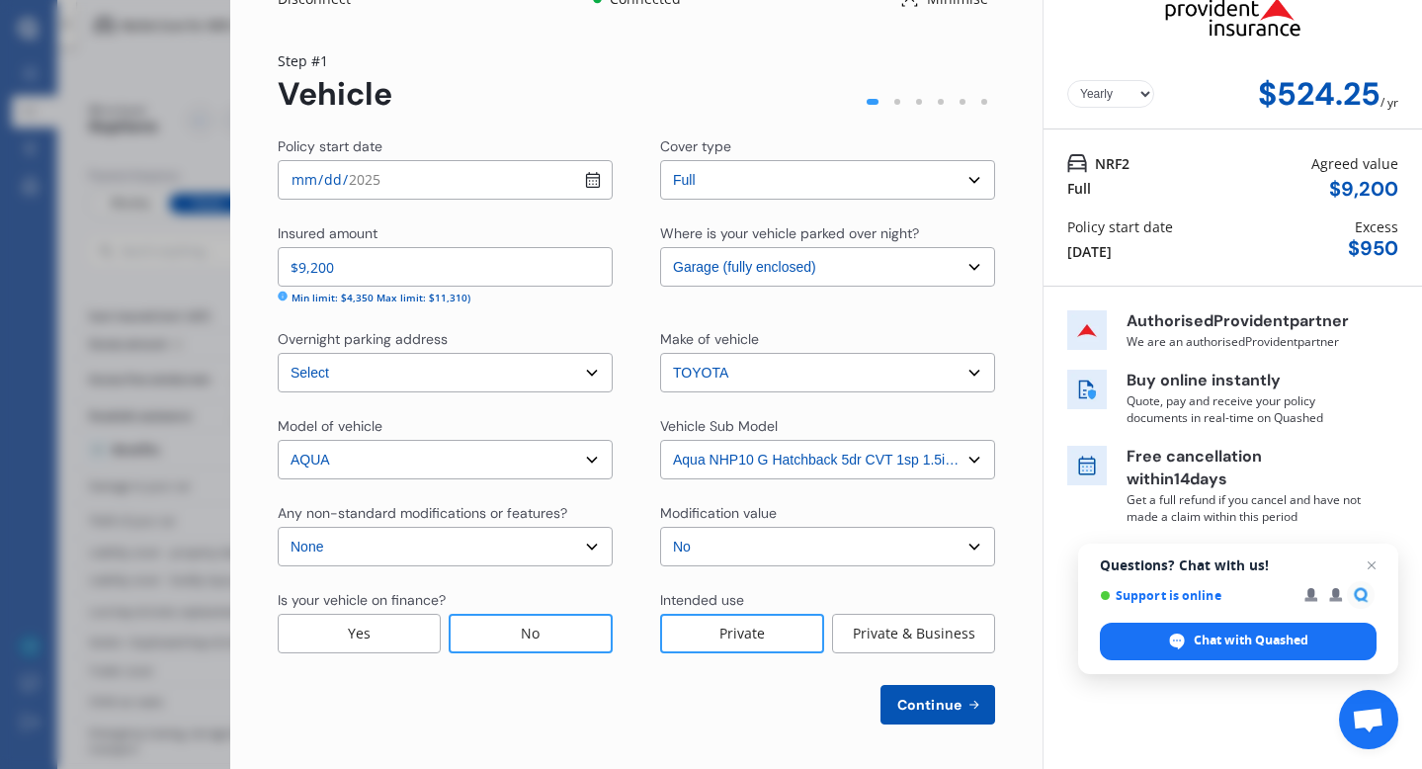
click at [965, 266] on select "Select Garage (fully enclosed) Off Street Parking Other" at bounding box center [827, 267] width 335 height 40
select select "OTHER"
click at [660, 247] on select "Select Garage (fully enclosed) Off Street Parking Other" at bounding box center [827, 267] width 335 height 40
click at [937, 713] on button "Continue" at bounding box center [937, 705] width 115 height 40
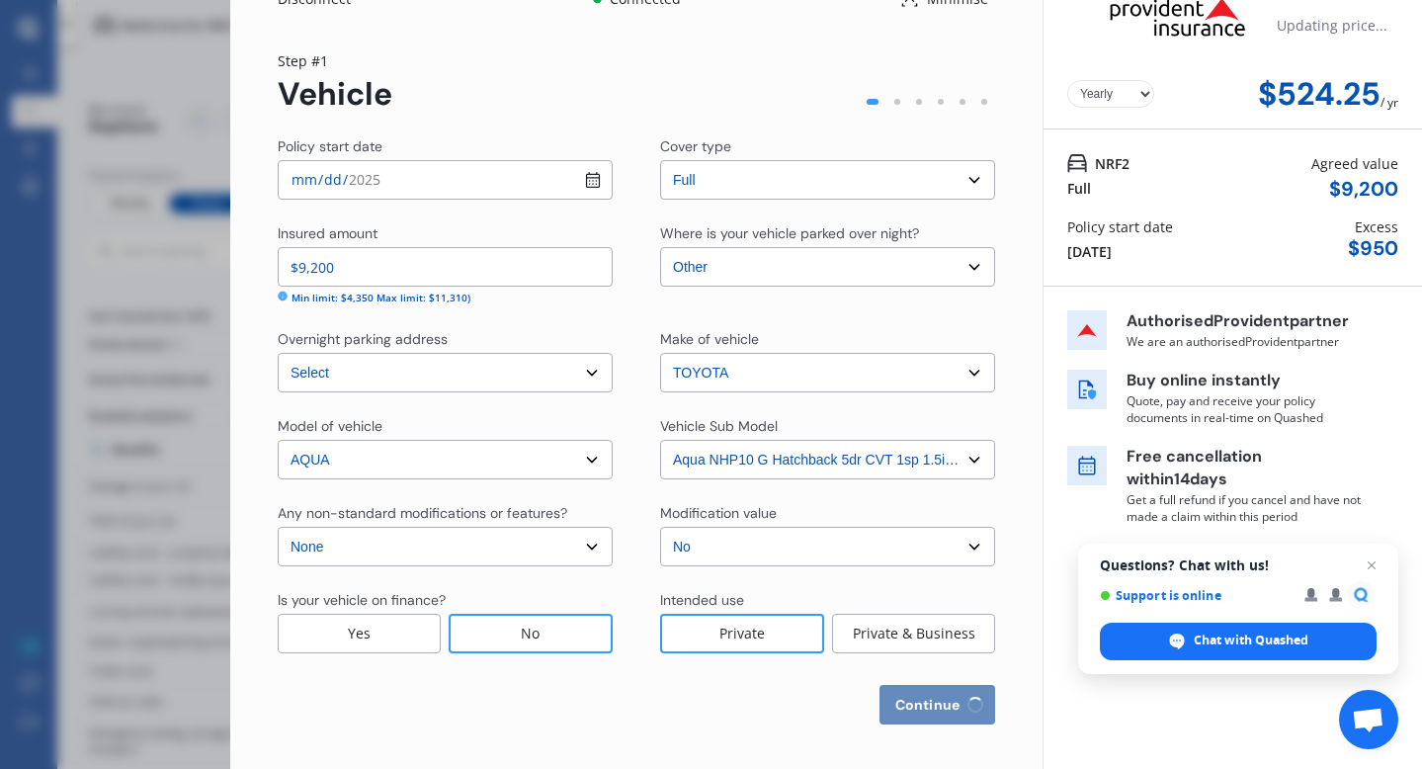
scroll to position [0, 0]
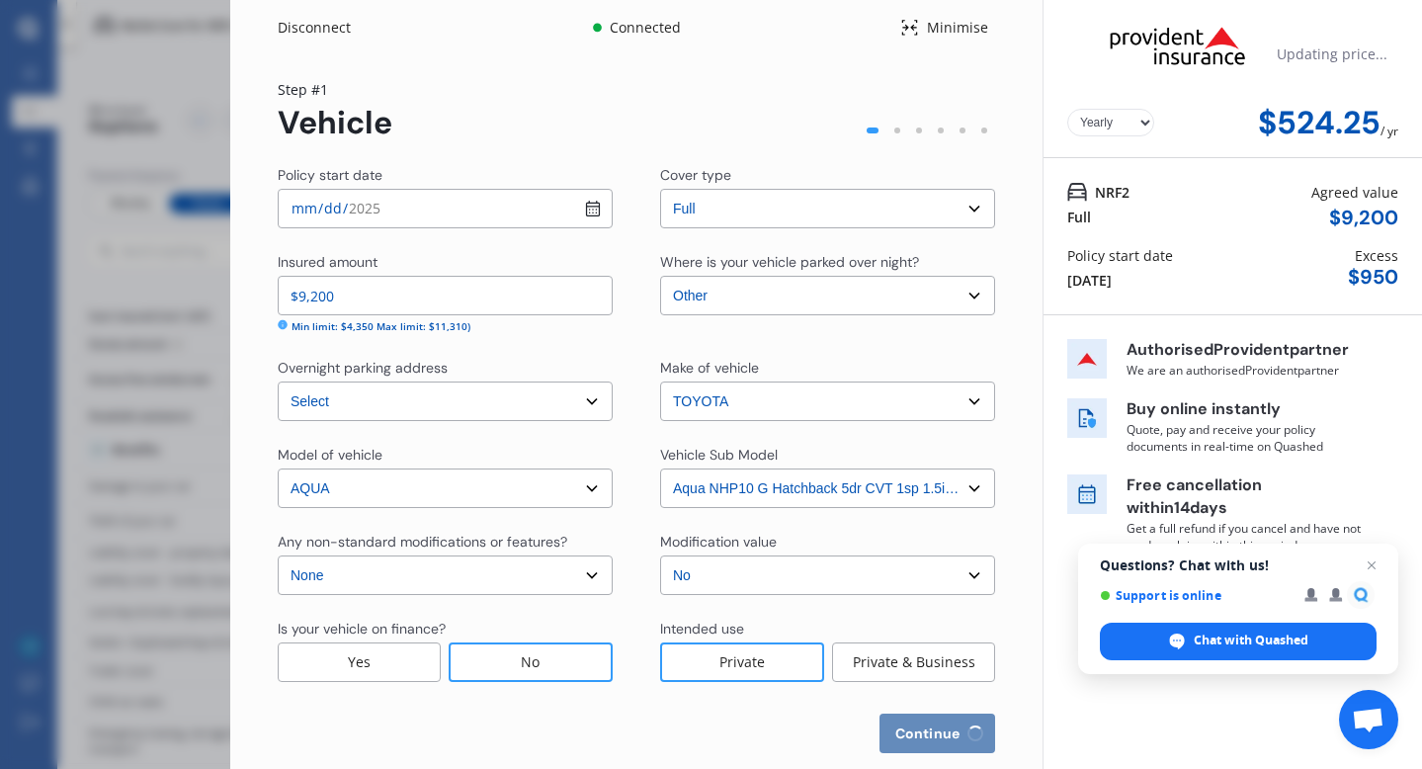
select select "02"
select select "05"
select select "1966"
select select "NZ_FULL"
select select "0"
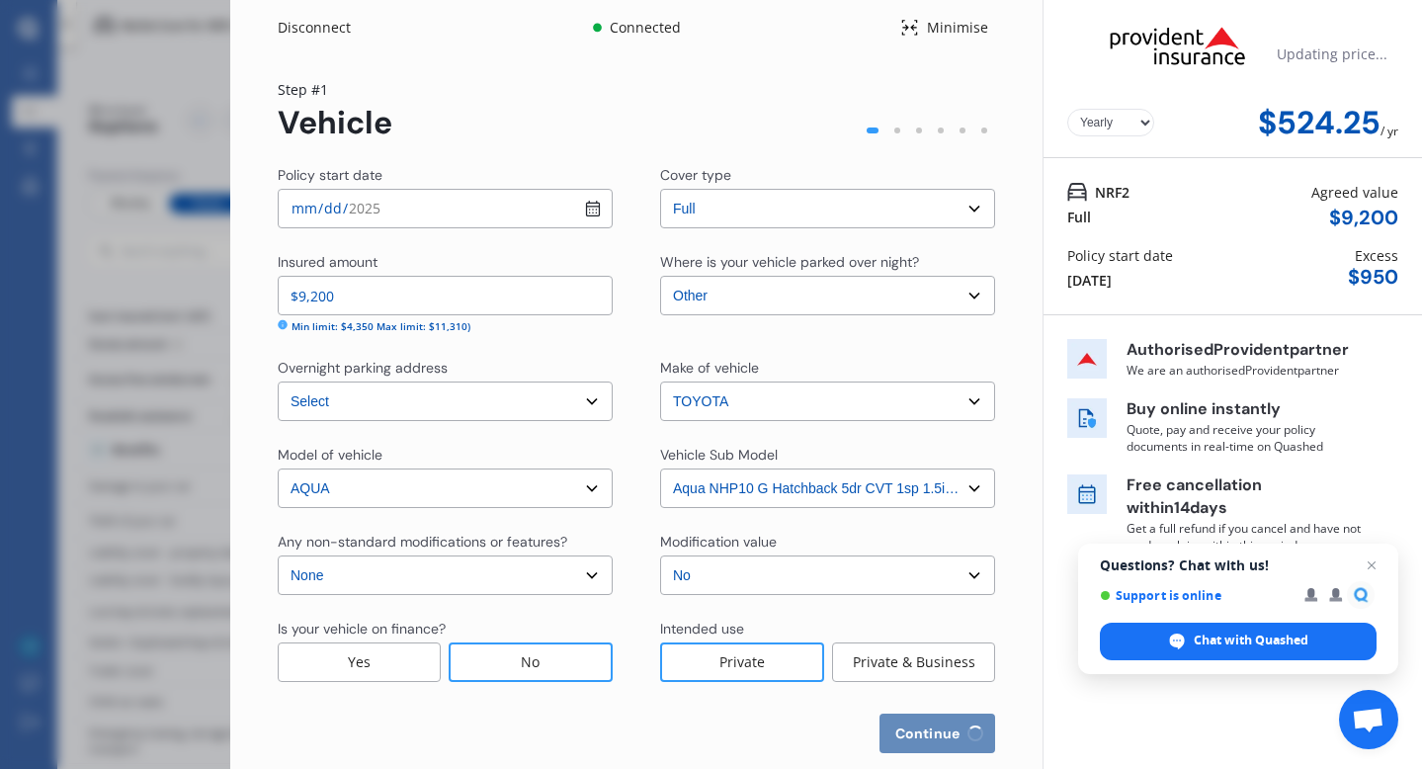
select select "25"
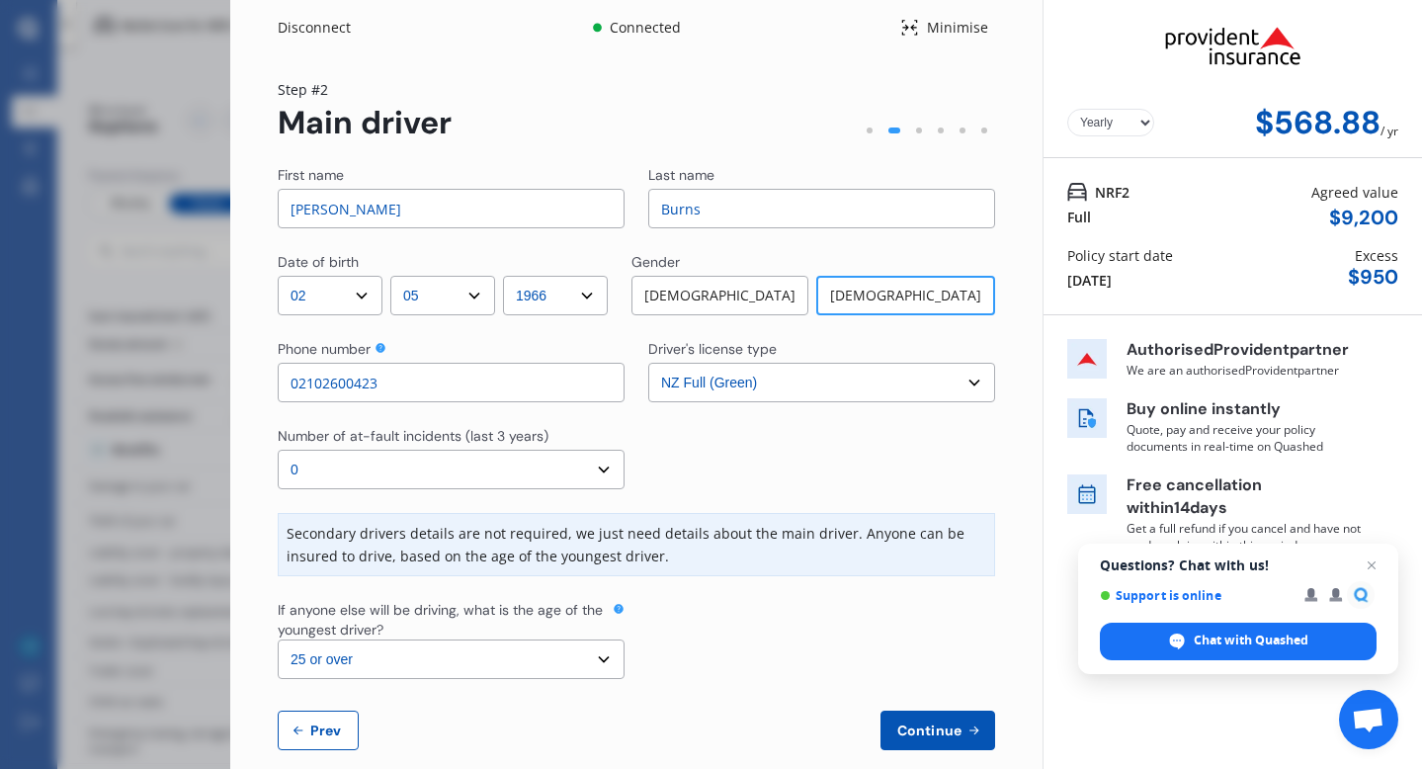
click at [340, 725] on span "Prev" at bounding box center [326, 730] width 40 height 16
select select "full"
select select "OTHER"
select select "[STREET_ADDRESS]"
select select "TOYOTA"
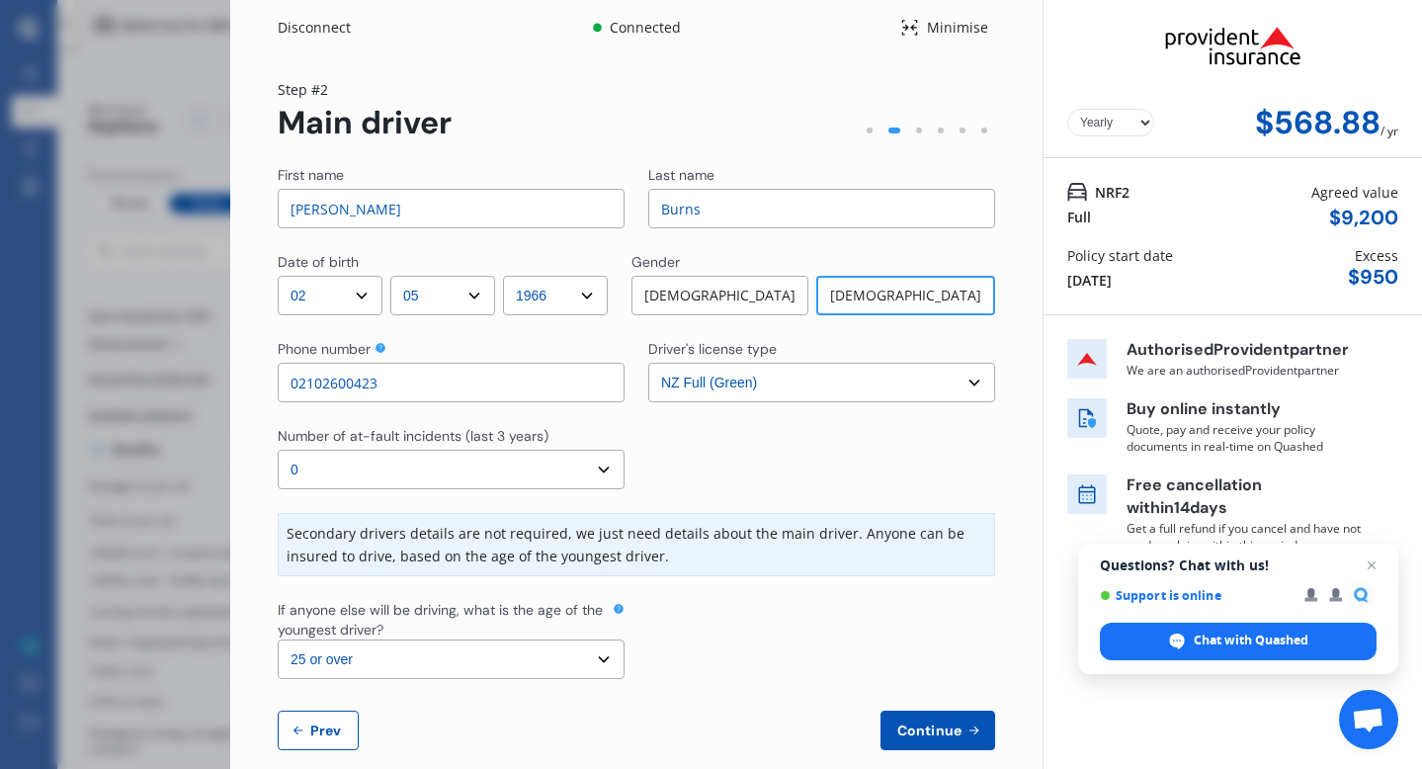
select select "AQUA"
select select "NZVTOYO2013AEDY"
select select "none"
select select "NO"
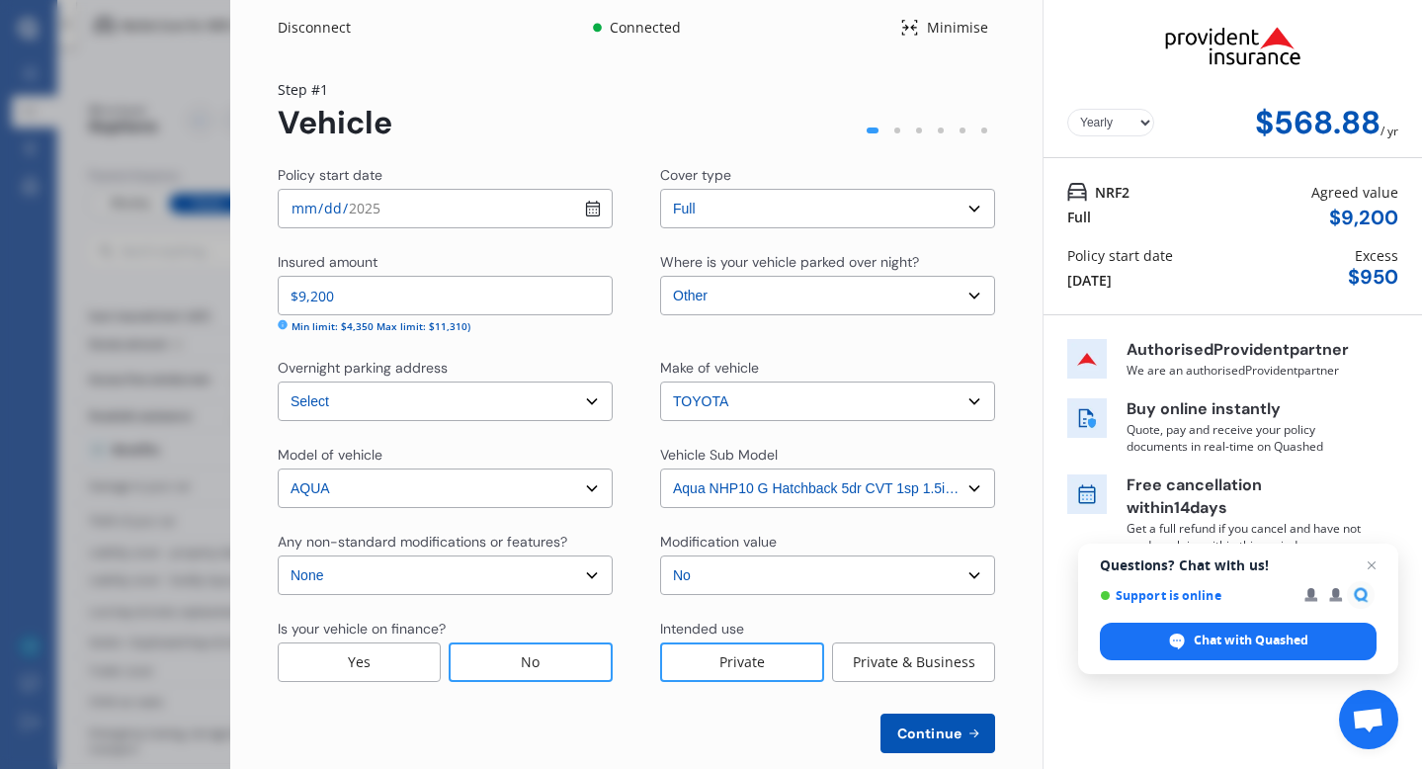
click at [963, 294] on select "Select Garage (fully enclosed) Off Street Parking Other" at bounding box center [827, 296] width 335 height 40
select select "OFF-STREET"
click at [660, 276] on select "Select Garage (fully enclosed) Off Street Parking Other" at bounding box center [827, 296] width 335 height 40
click at [893, 725] on span "Continue" at bounding box center [929, 733] width 72 height 16
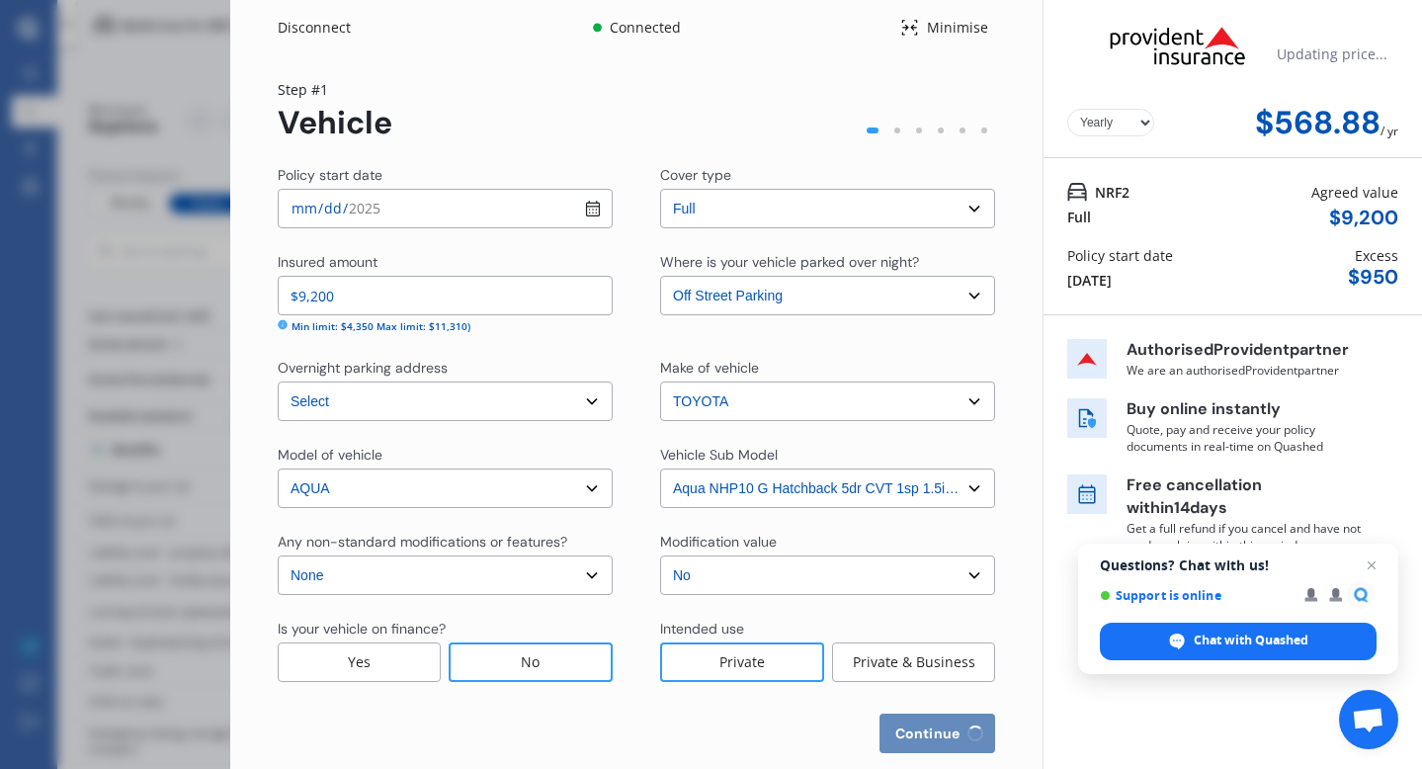
select select "02"
select select "05"
select select "1966"
select select "NZ_FULL"
select select "0"
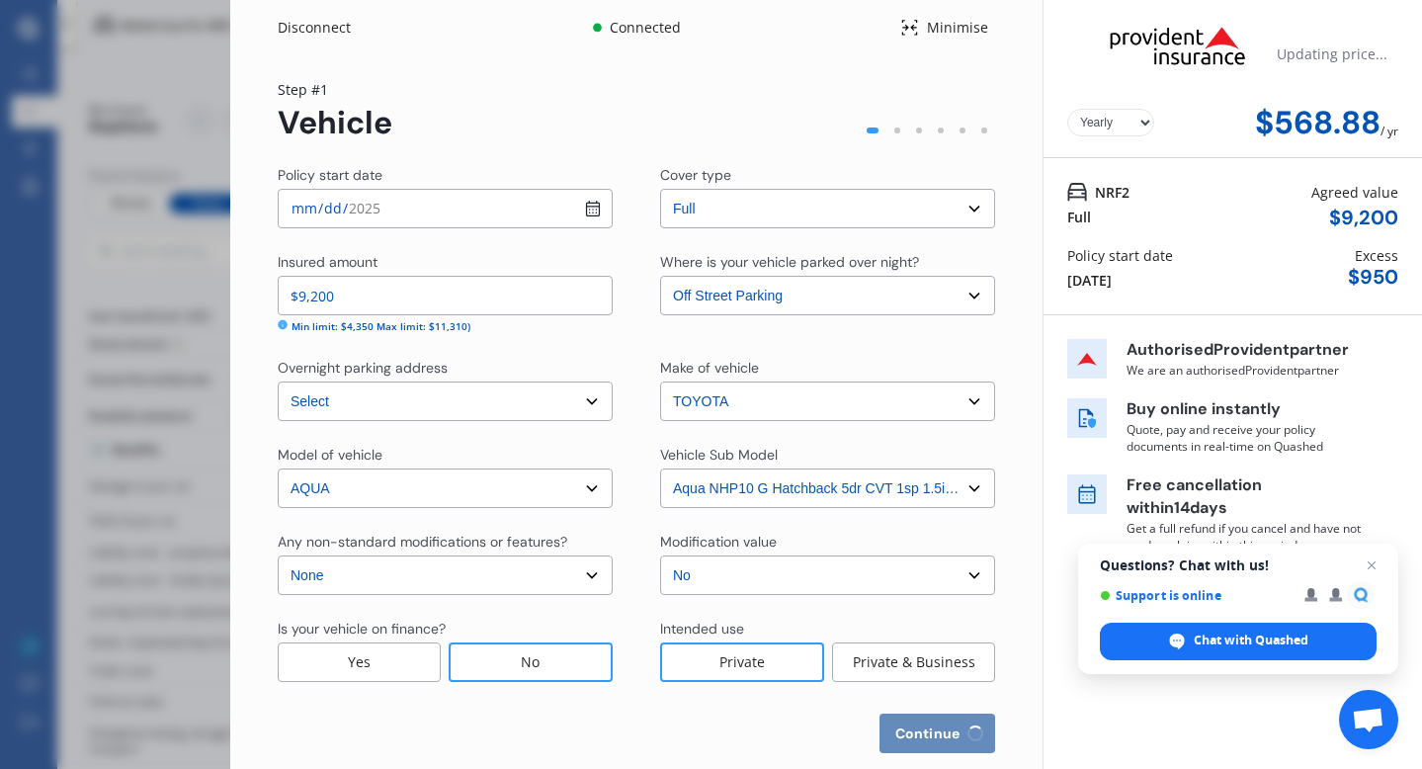
select select "25"
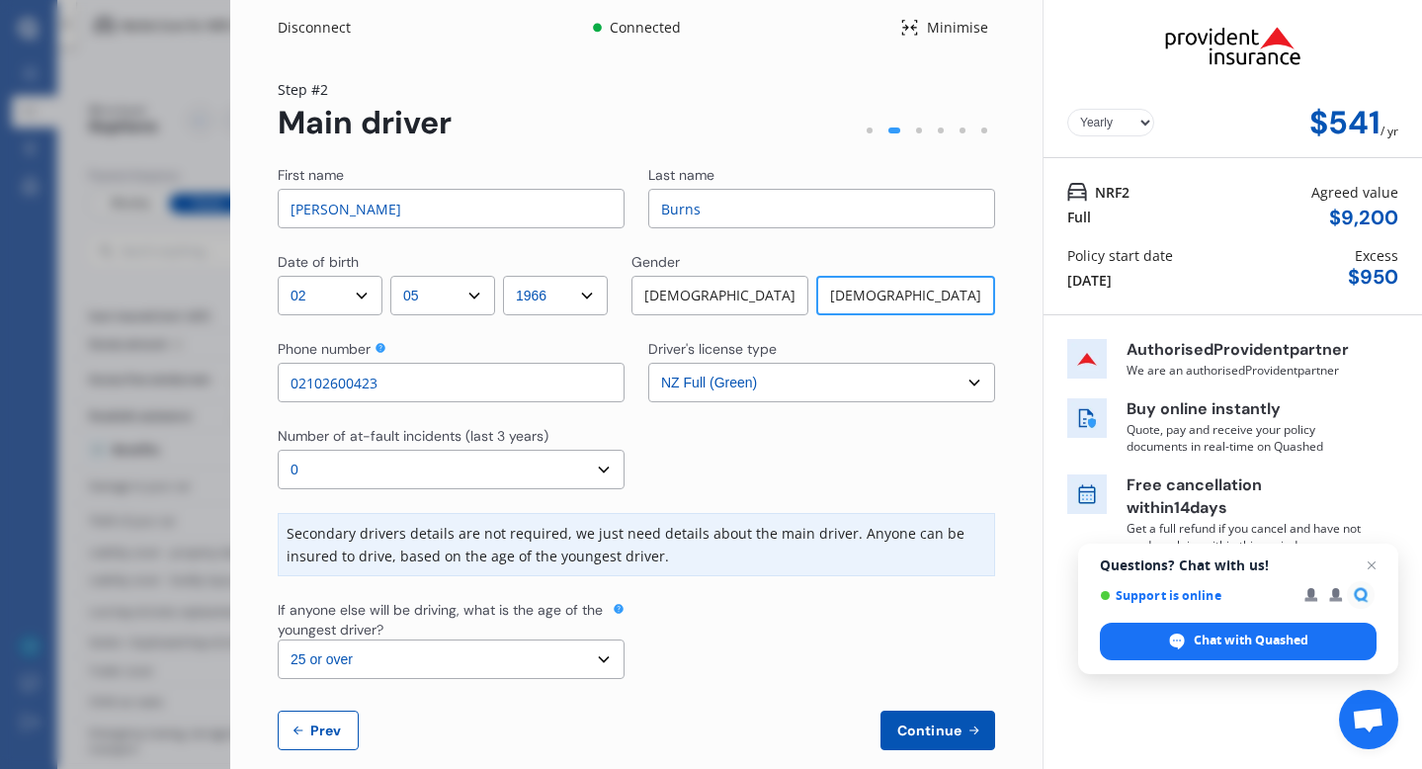
click at [898, 725] on span "Continue" at bounding box center [929, 730] width 72 height 16
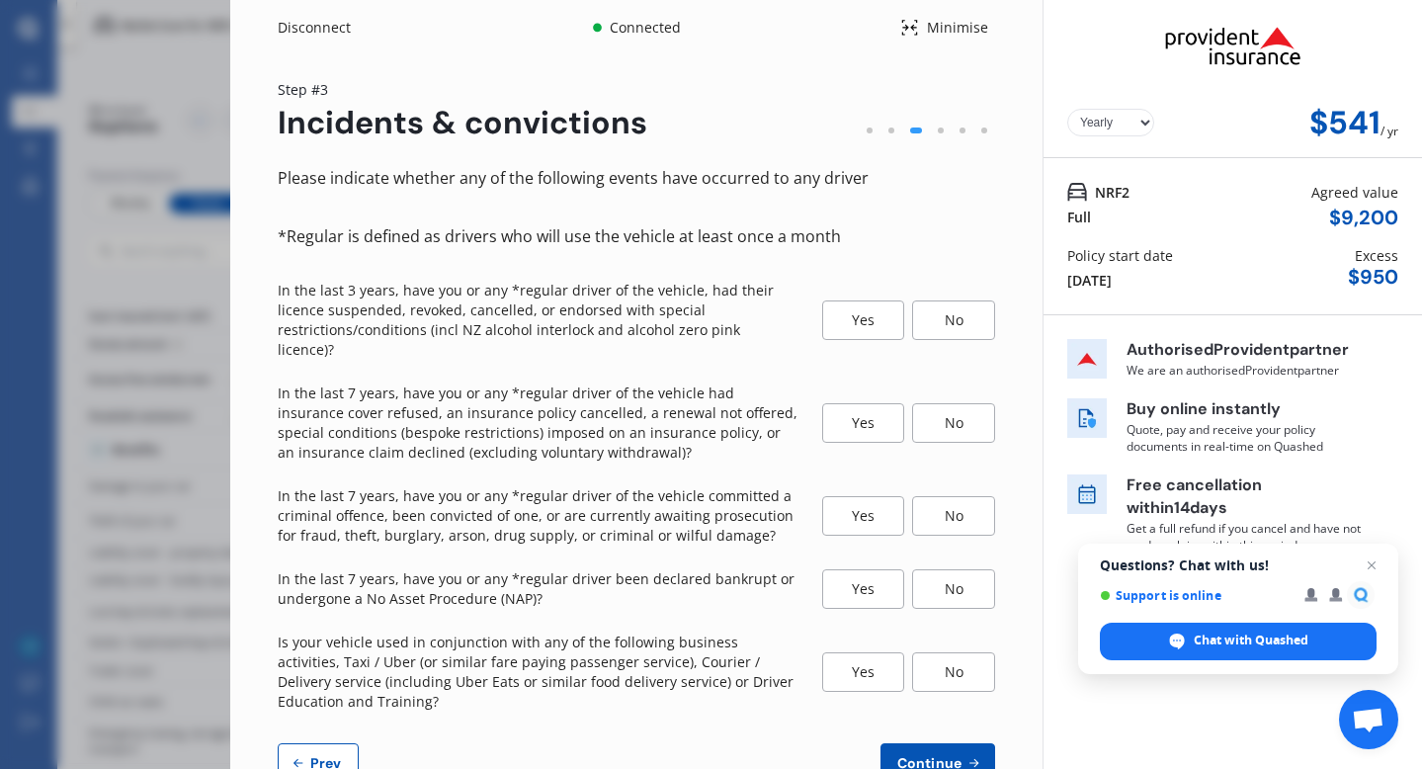
click at [927, 310] on div "No" at bounding box center [953, 320] width 83 height 40
click at [963, 403] on div "No" at bounding box center [953, 423] width 83 height 40
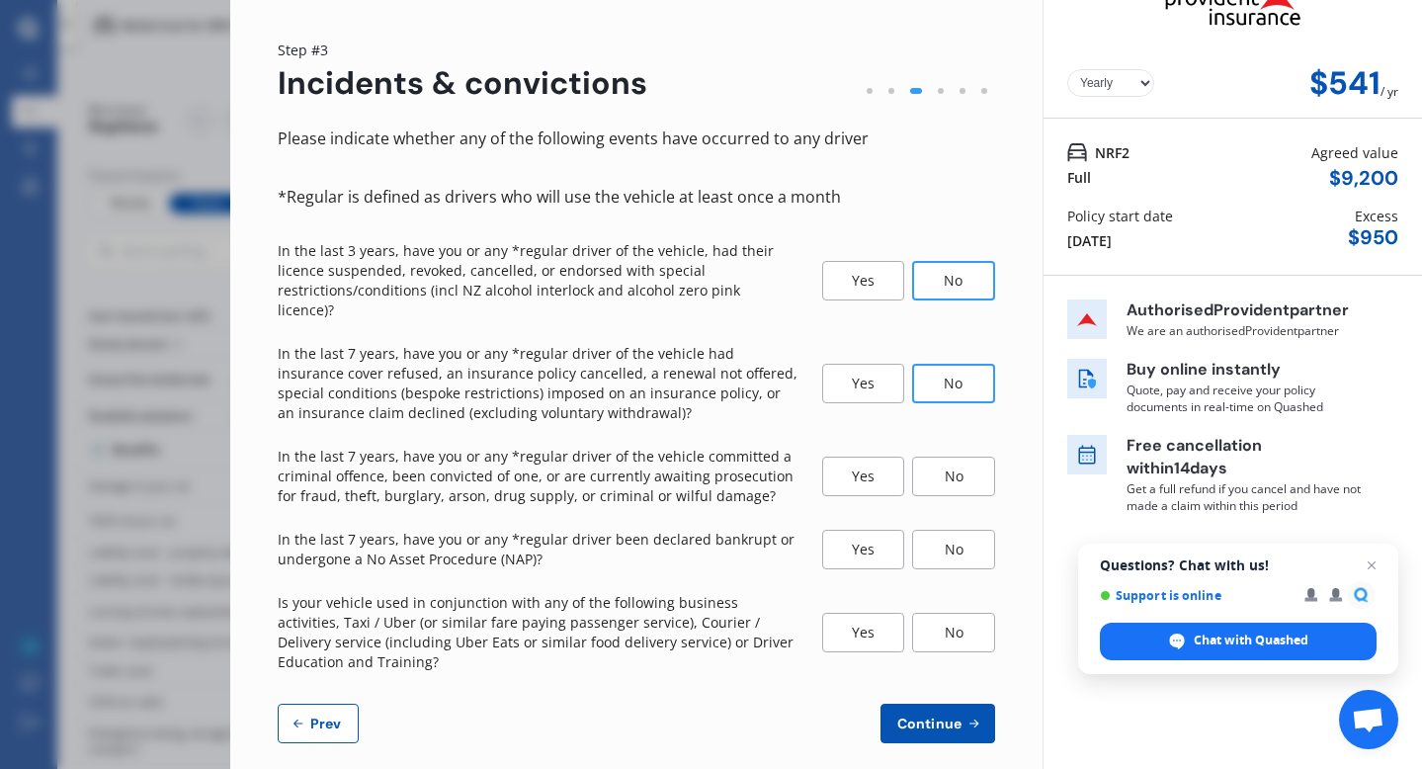
scroll to position [42, 0]
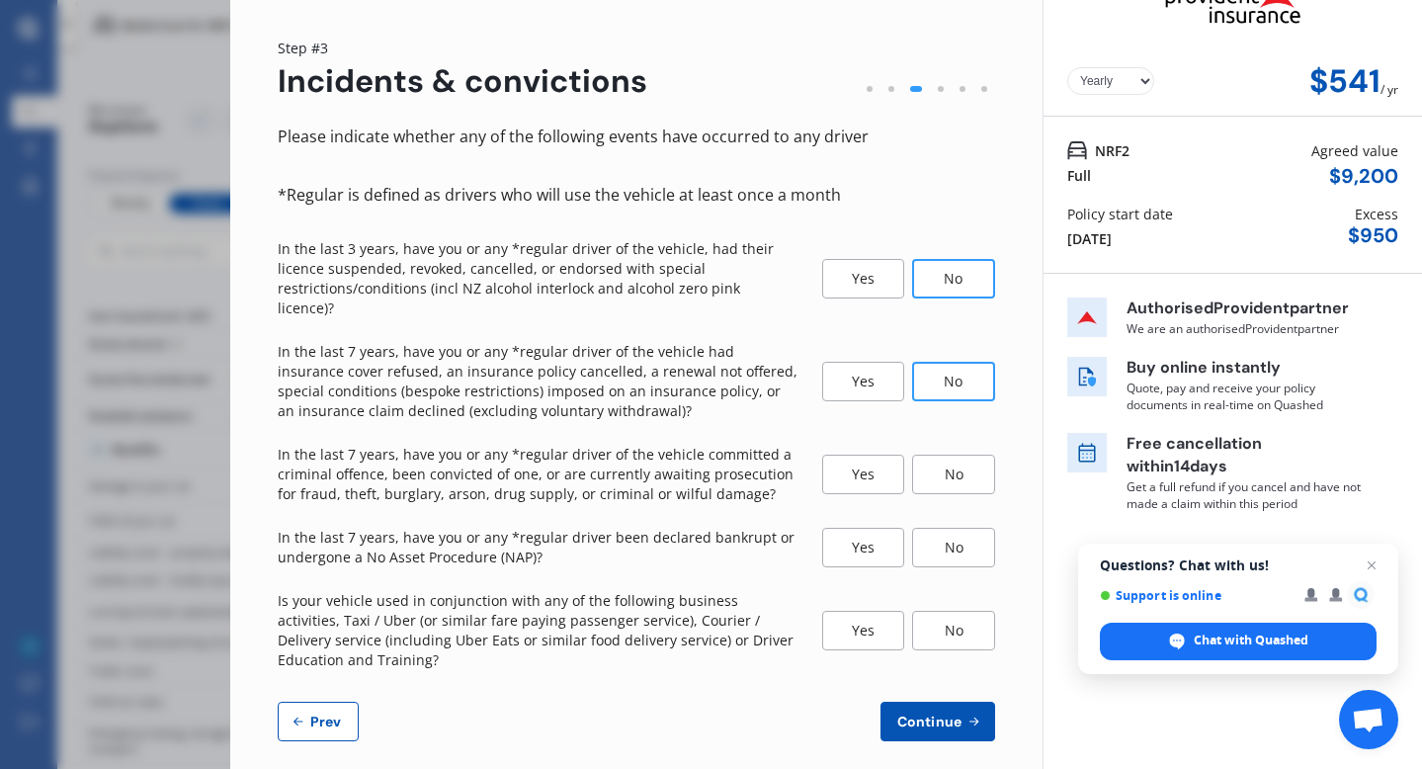
click at [963, 455] on div "No" at bounding box center [953, 475] width 83 height 40
click at [963, 542] on div "No" at bounding box center [953, 548] width 83 height 40
click at [952, 611] on div "No" at bounding box center [953, 631] width 83 height 40
click at [918, 713] on span "Continue" at bounding box center [929, 721] width 72 height 16
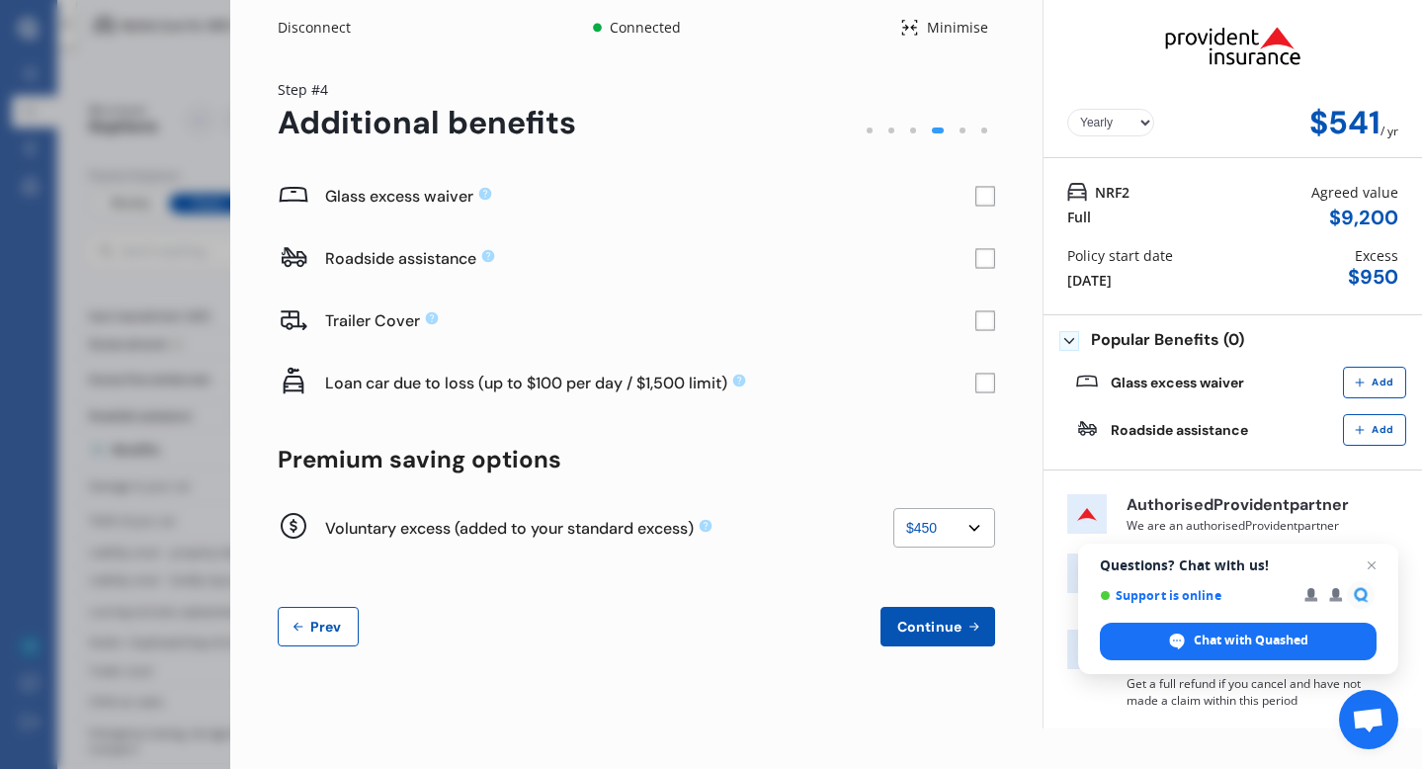
scroll to position [0, 0]
click at [987, 203] on rect at bounding box center [985, 197] width 20 height 20
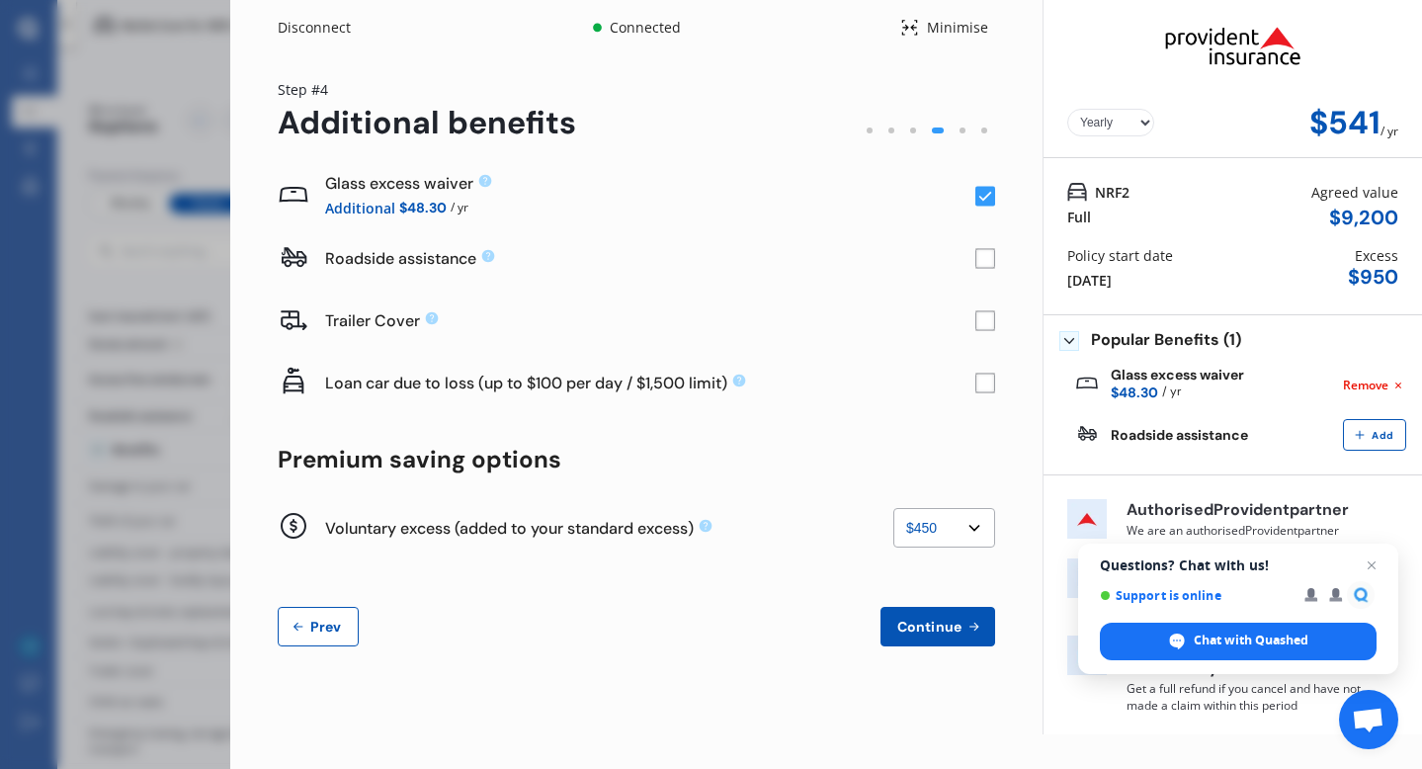
click at [973, 526] on select "None $200 $450 $700 $950 $1,200 $1,700" at bounding box center [944, 528] width 102 height 40
select select "0"
click at [893, 508] on select "None $200 $450 $700 $950 $1,200 $1,700" at bounding box center [944, 528] width 102 height 40
click at [928, 629] on span "Continue" at bounding box center [929, 627] width 72 height 16
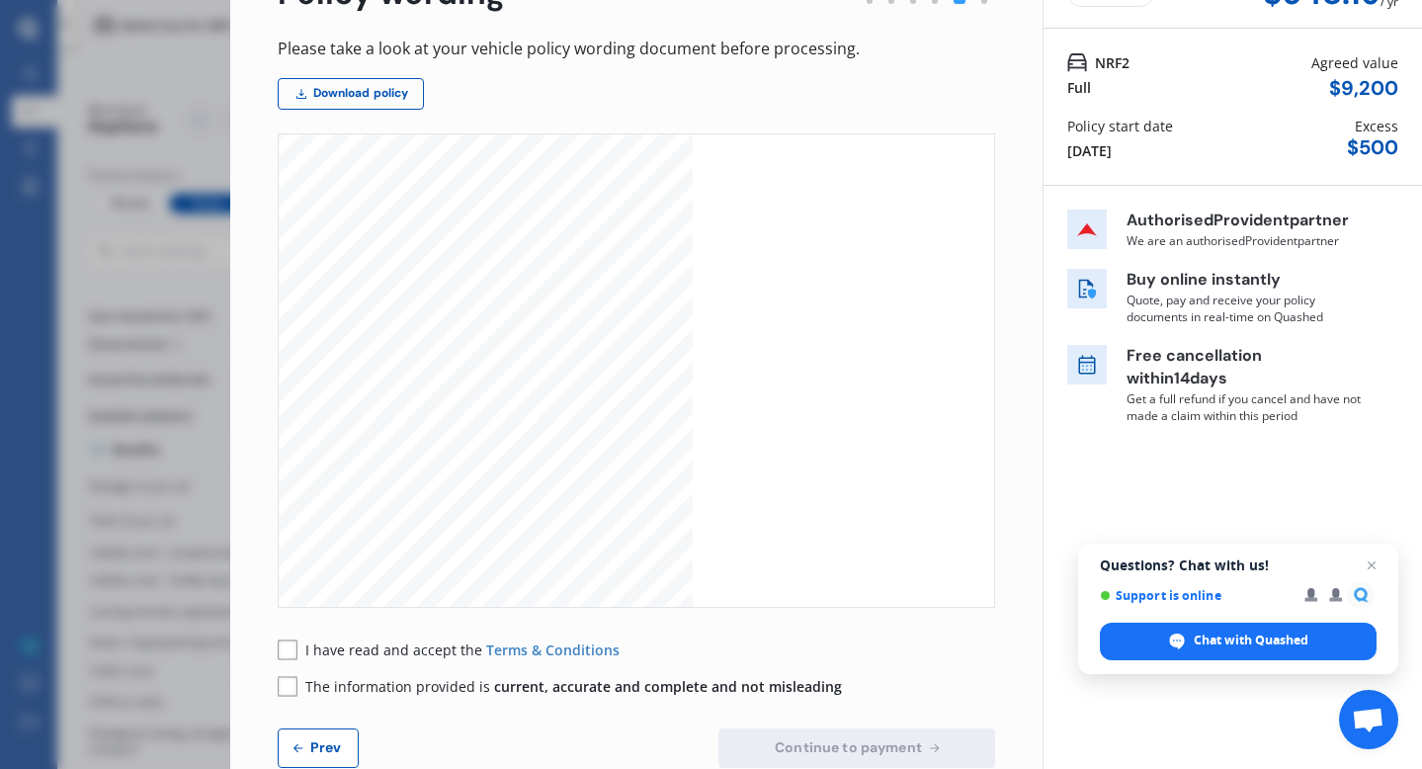
scroll to position [175, 0]
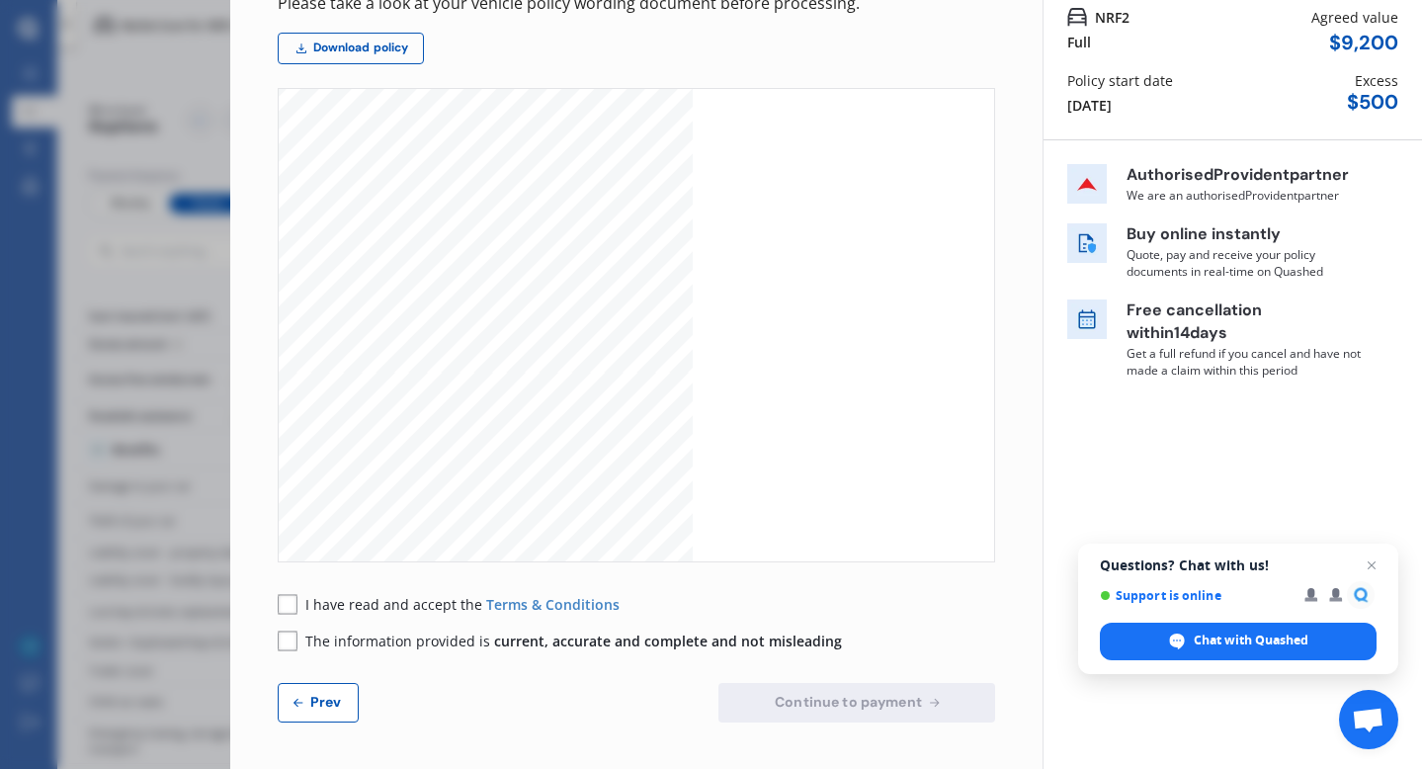
click at [319, 701] on span "Prev" at bounding box center [326, 702] width 40 height 16
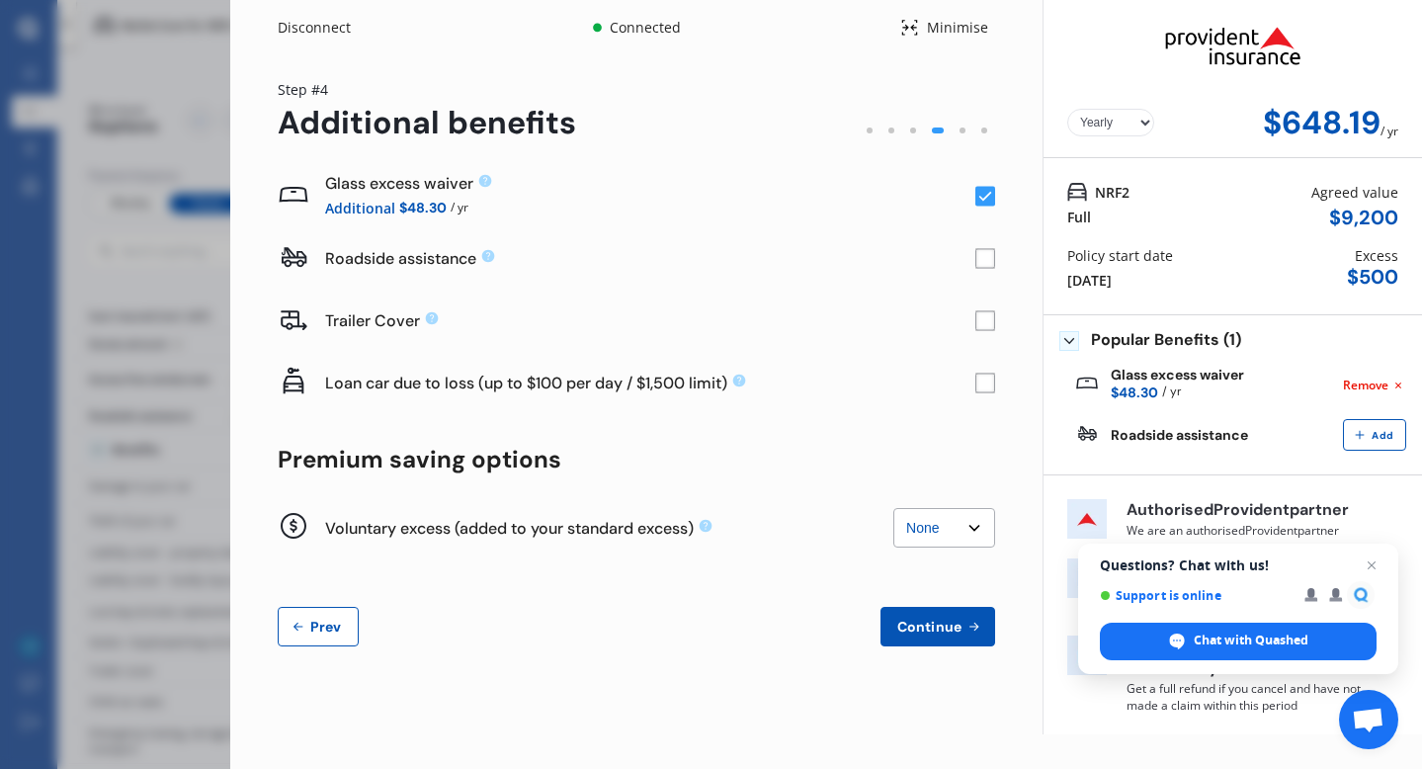
click at [975, 527] on select "None $200 $450 $700 $950 $1,200 $1,700" at bounding box center [944, 528] width 102 height 40
click at [932, 619] on span "Continue" at bounding box center [929, 627] width 72 height 16
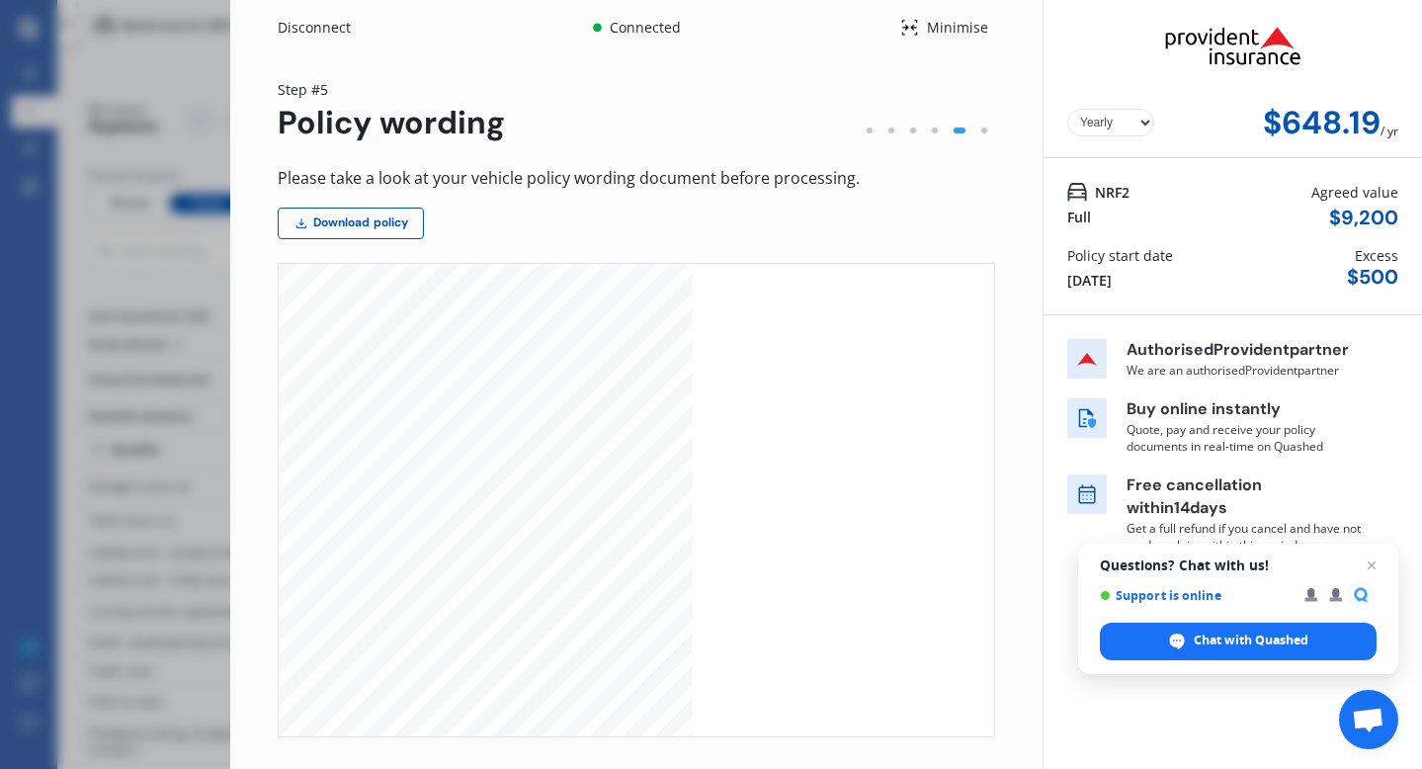
scroll to position [175, 0]
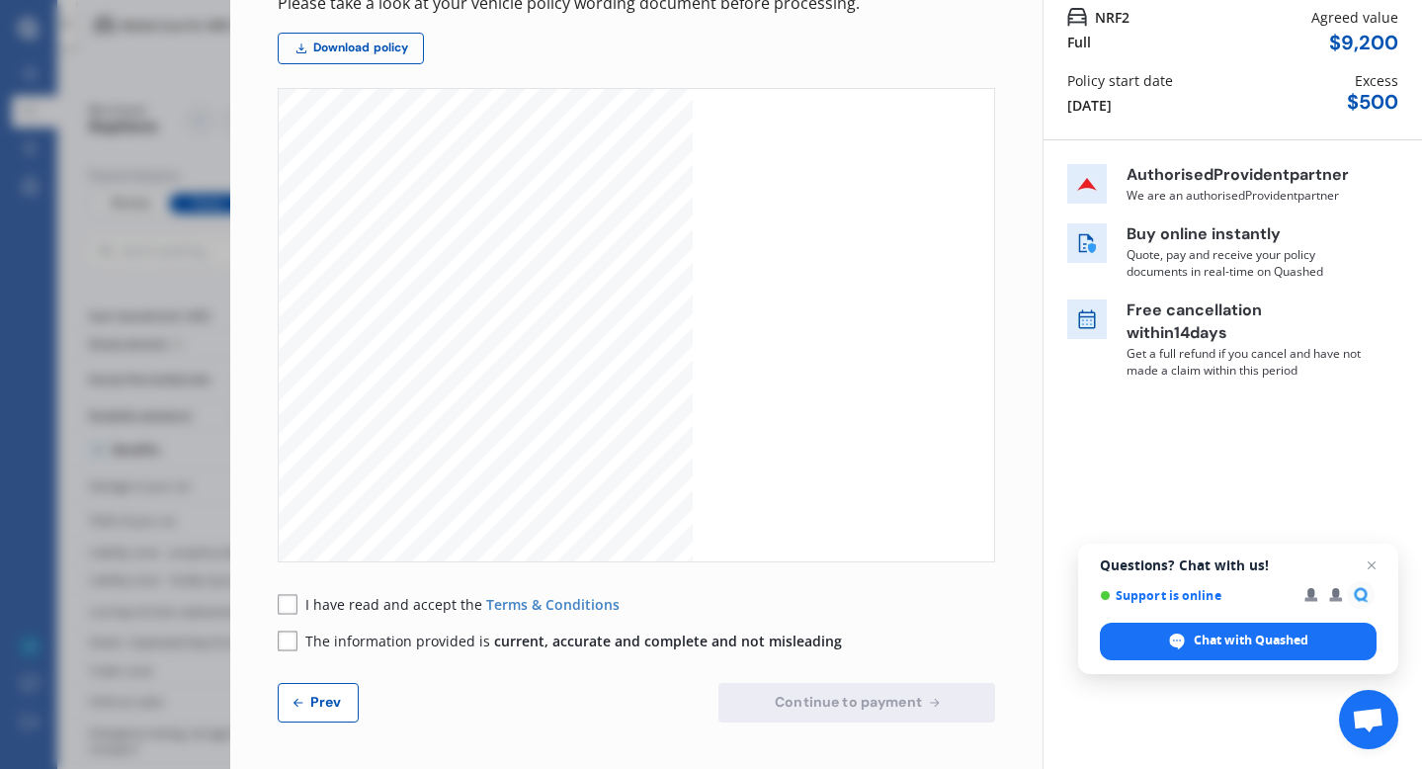
click at [338, 713] on button "Prev" at bounding box center [318, 703] width 81 height 40
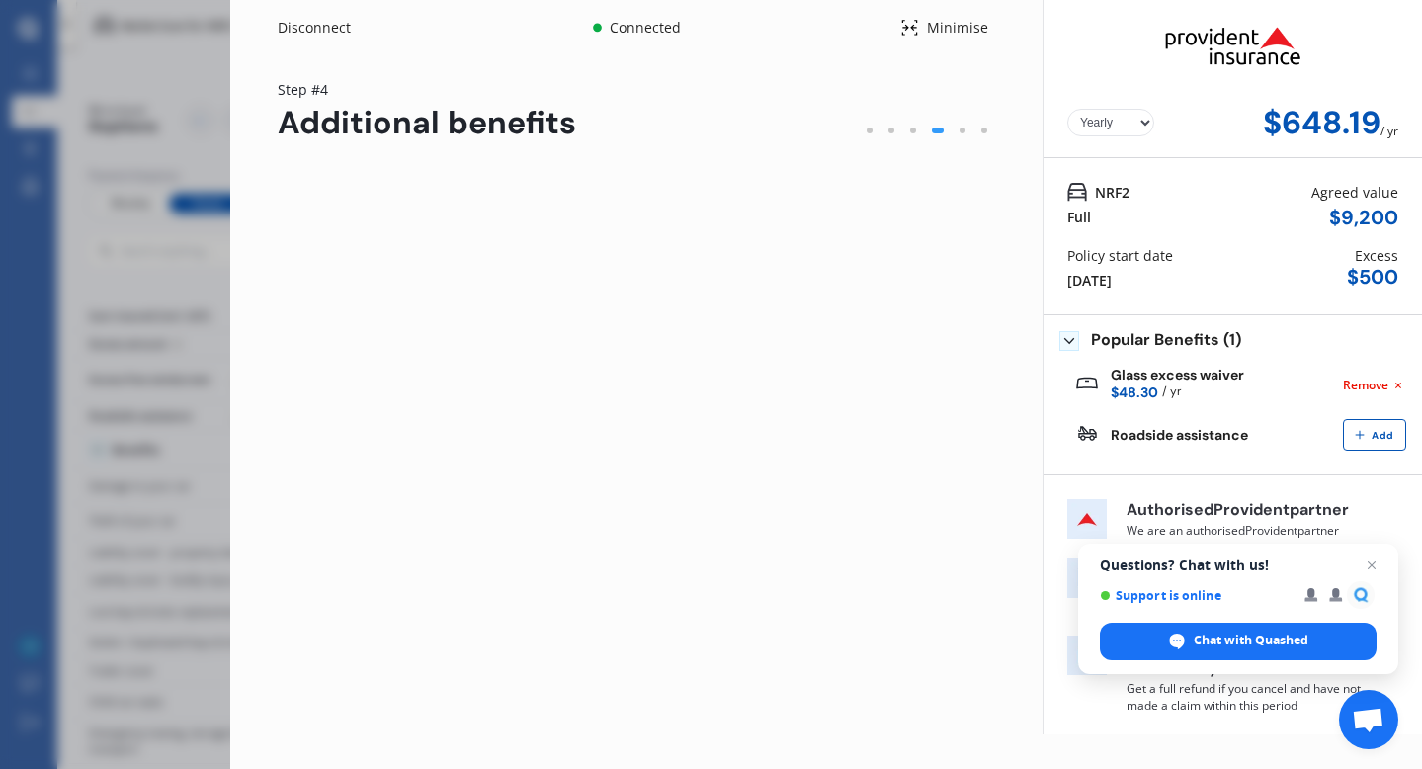
scroll to position [0, 0]
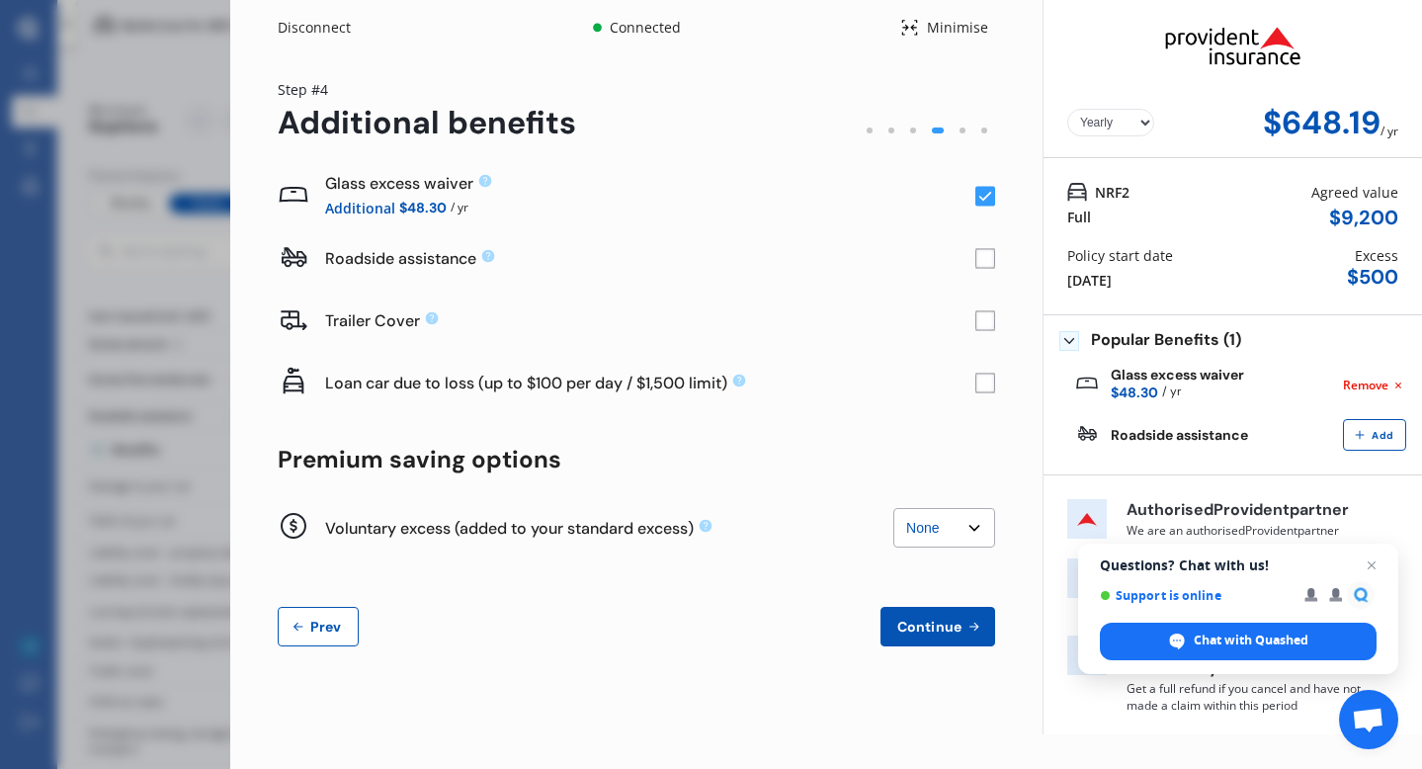
click at [976, 528] on select "None $200 $450 $700 $950 $1,200 $1,700" at bounding box center [944, 528] width 102 height 40
select select "450"
click at [893, 508] on select "None $200 $450 $700 $950 $1,200 $1,700" at bounding box center [944, 528] width 102 height 40
click at [938, 625] on span "Continue" at bounding box center [929, 627] width 72 height 16
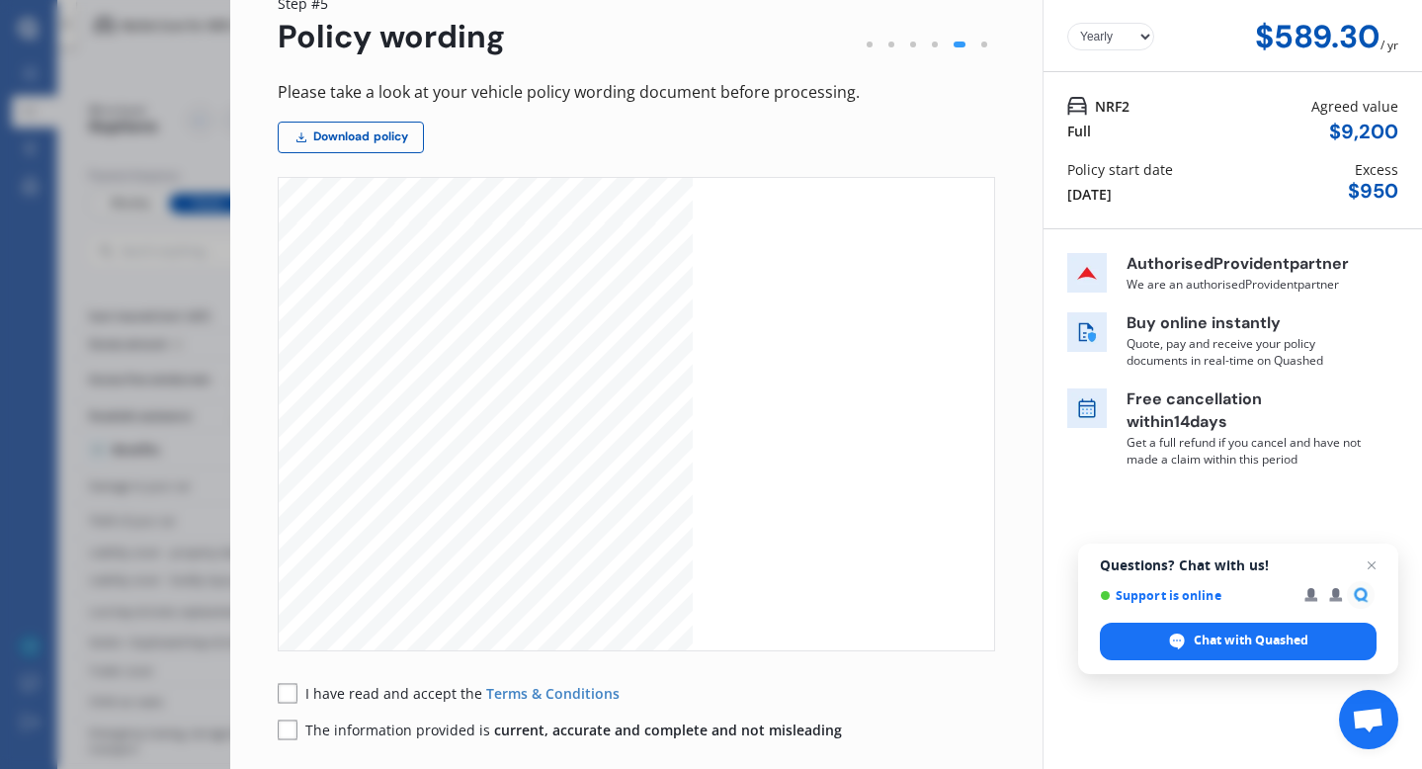
scroll to position [175, 0]
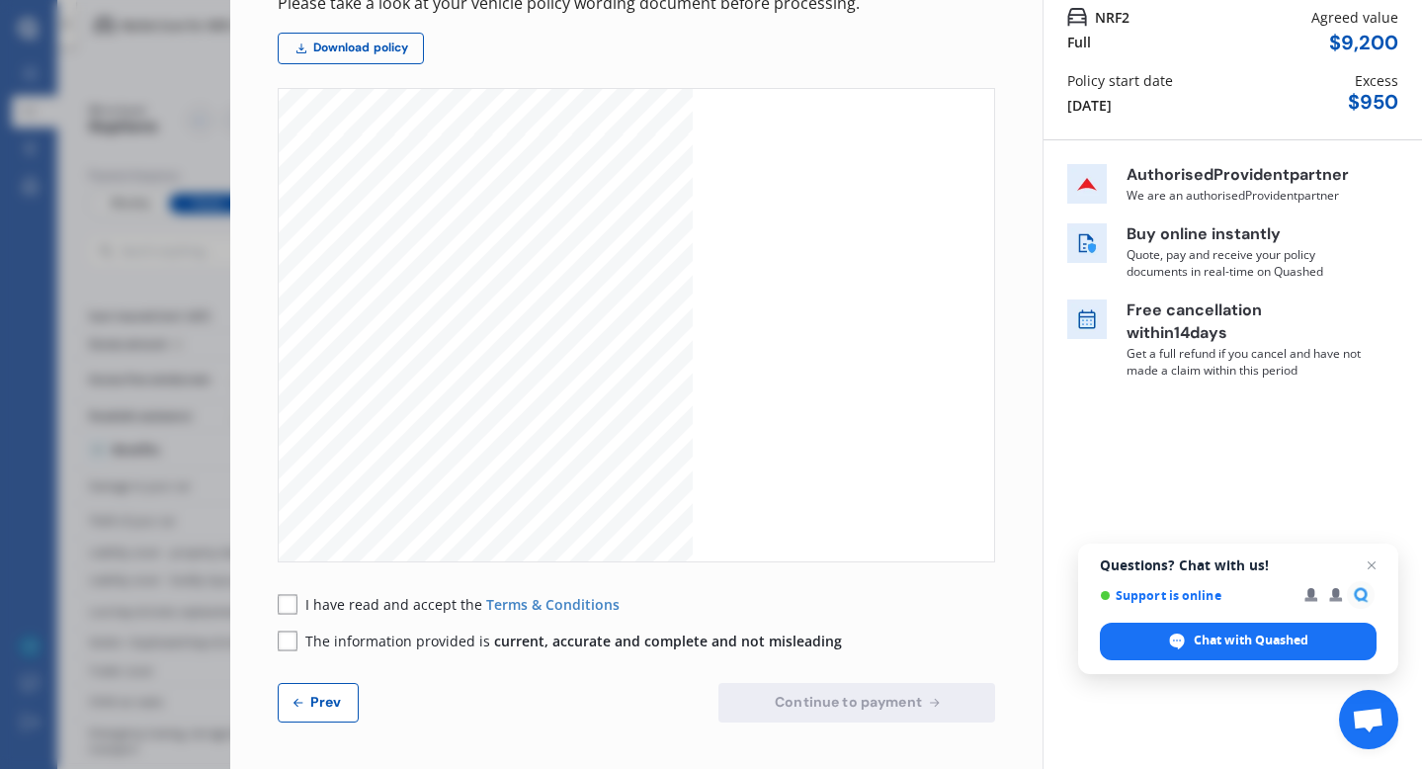
click at [291, 606] on rect at bounding box center [288, 604] width 20 height 20
click at [289, 641] on rect at bounding box center [288, 640] width 20 height 20
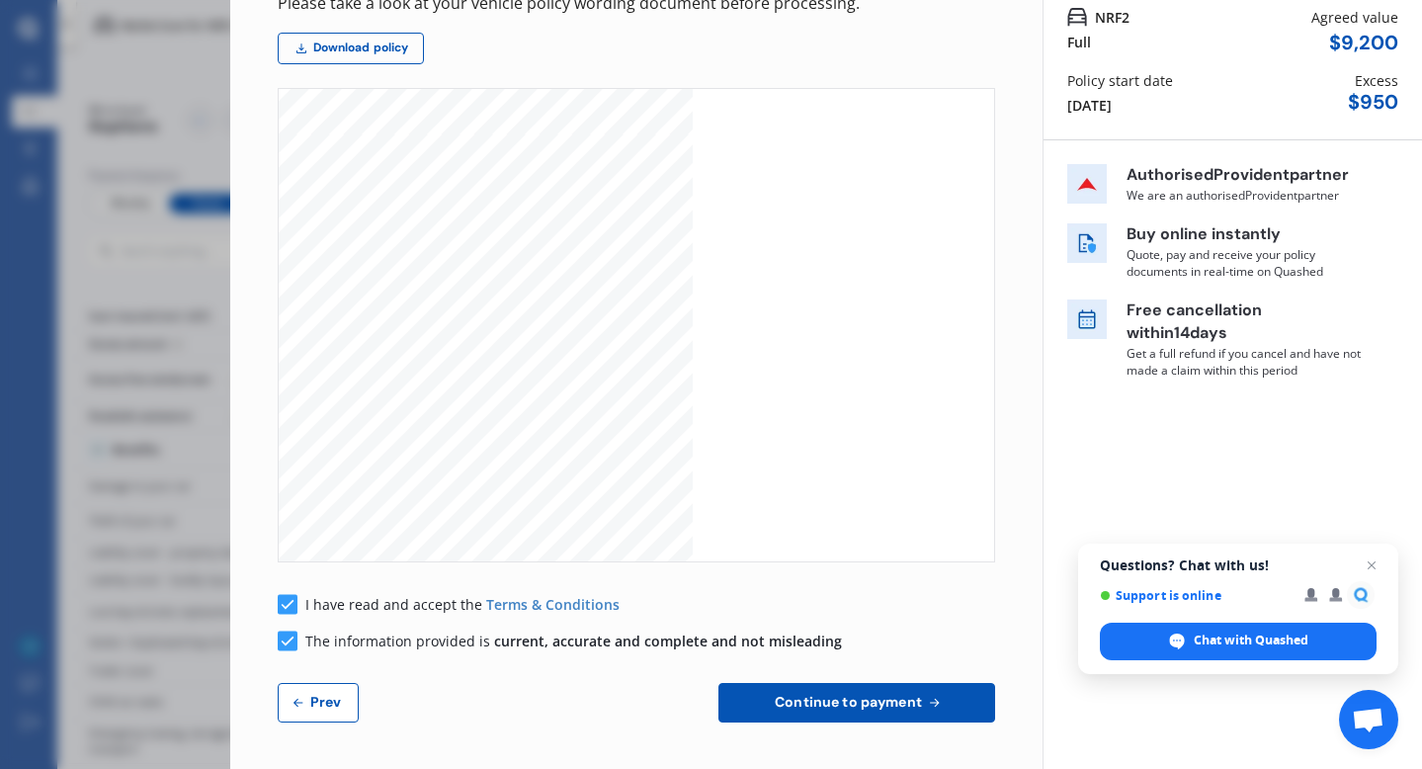
click at [809, 699] on span "Continue to payment" at bounding box center [848, 702] width 155 height 16
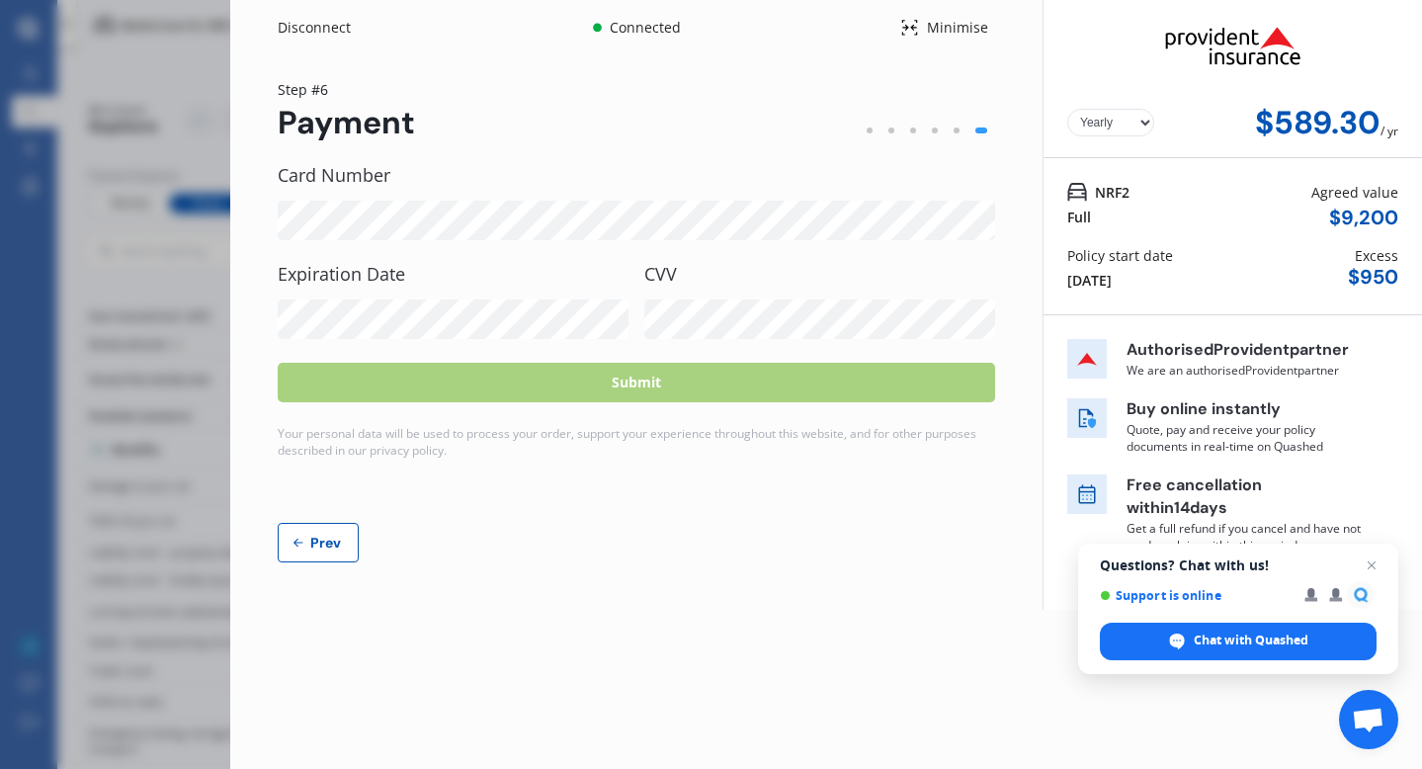
click at [411, 174] on label "Card Number" at bounding box center [636, 175] width 717 height 20
click at [457, 181] on label "Card Number" at bounding box center [636, 175] width 717 height 20
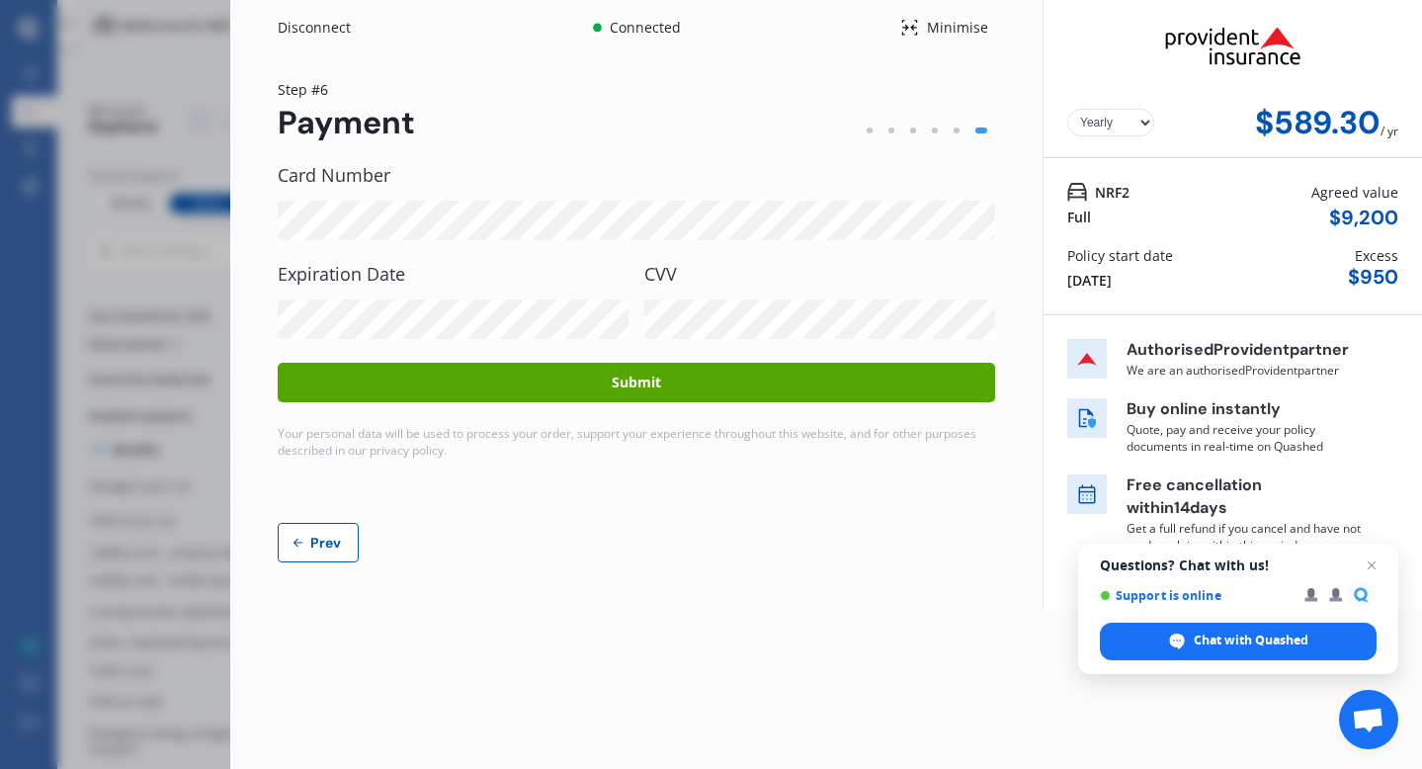
click at [726, 383] on button "Submit" at bounding box center [636, 383] width 717 height 40
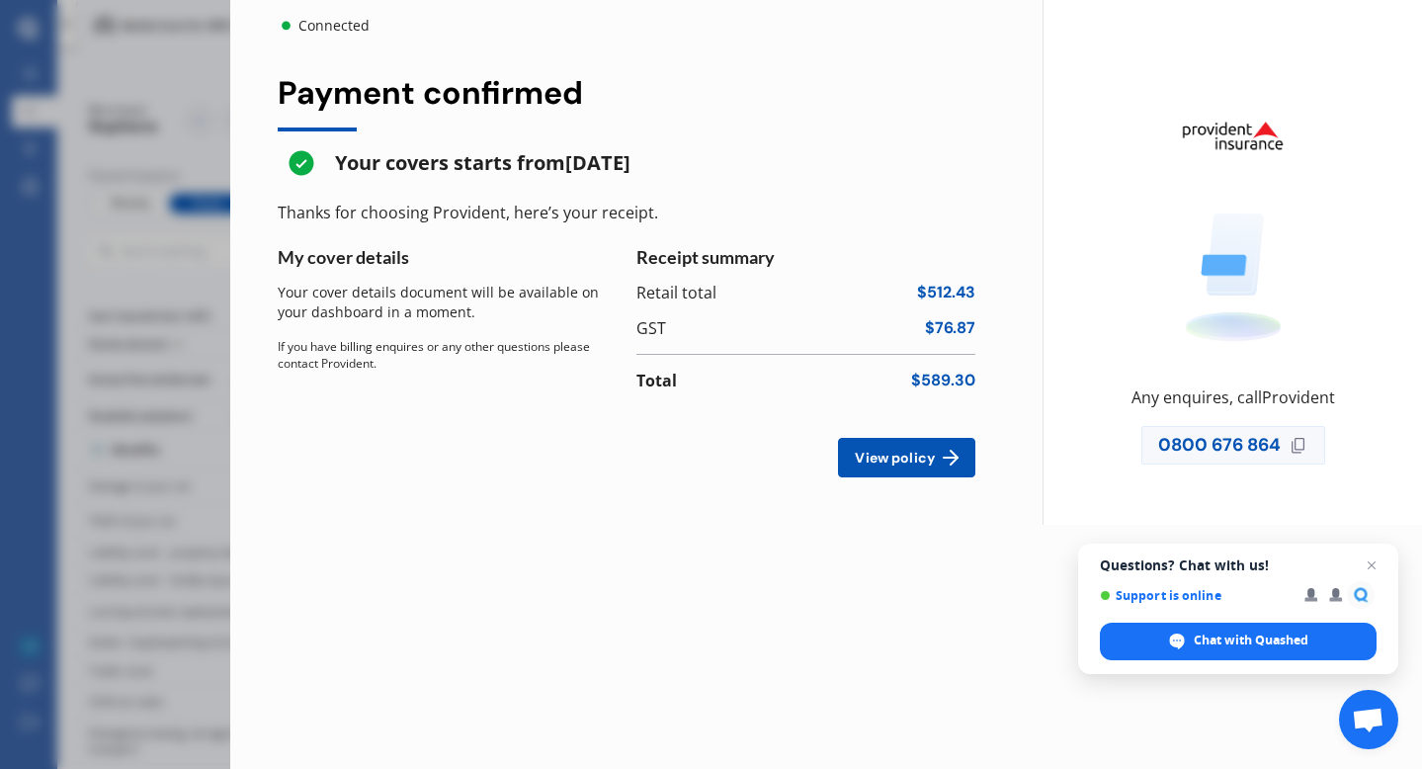
click at [905, 453] on span "View policy" at bounding box center [895, 458] width 88 height 16
